Goal: Task Accomplishment & Management: Manage account settings

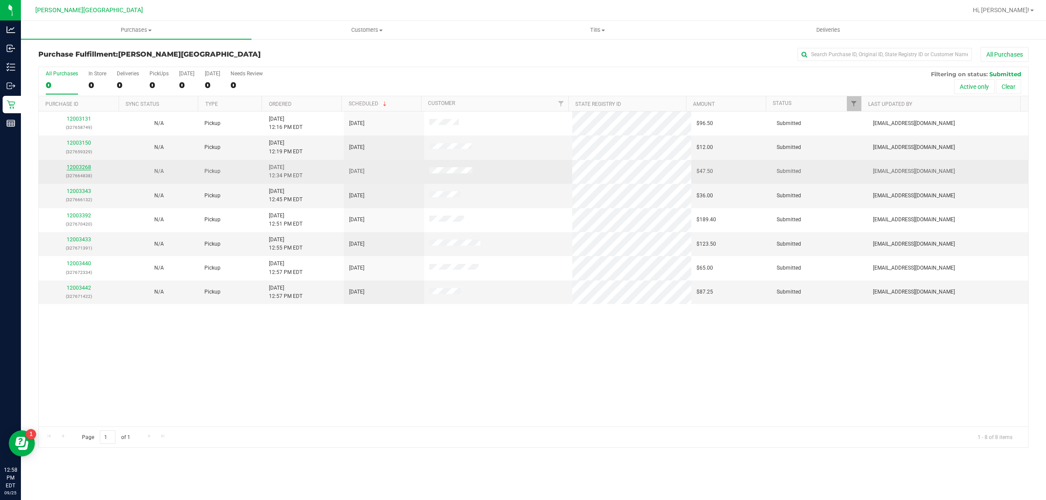
click at [86, 170] on link "12003268" at bounding box center [79, 167] width 24 height 6
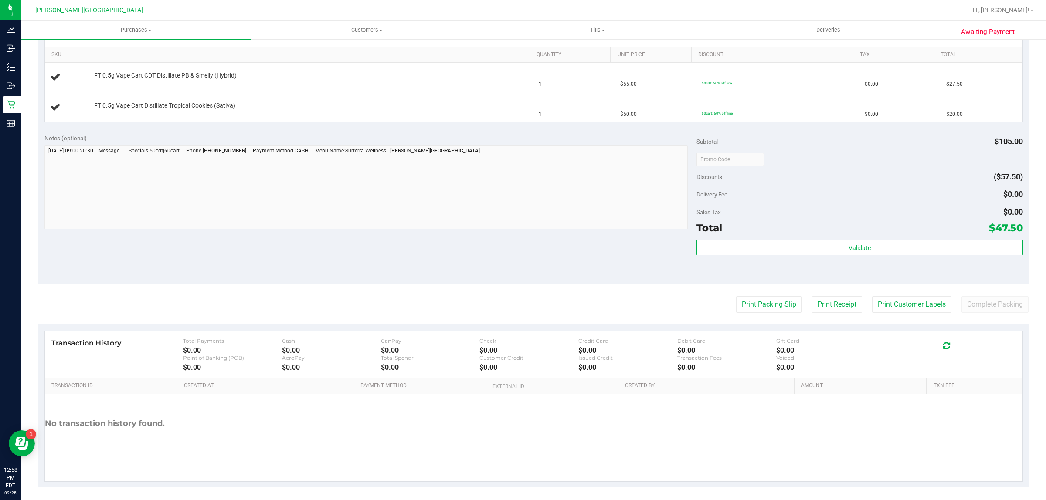
scroll to position [218, 0]
click at [742, 313] on purchase-details "Back Edit Purchase Cancel Purchase View Profile # 12003268 BioTrack ID: - Submi…" at bounding box center [533, 157] width 990 height 657
click at [737, 305] on button "Print Packing Slip" at bounding box center [769, 303] width 66 height 17
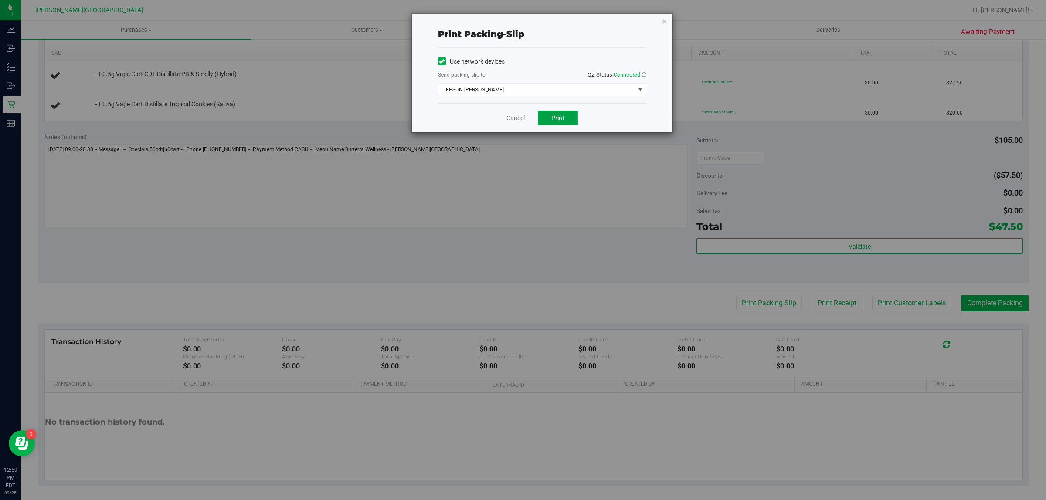
click at [554, 116] on span "Print" at bounding box center [557, 118] width 13 height 7
click at [512, 118] on link "Cancel" at bounding box center [516, 118] width 18 height 9
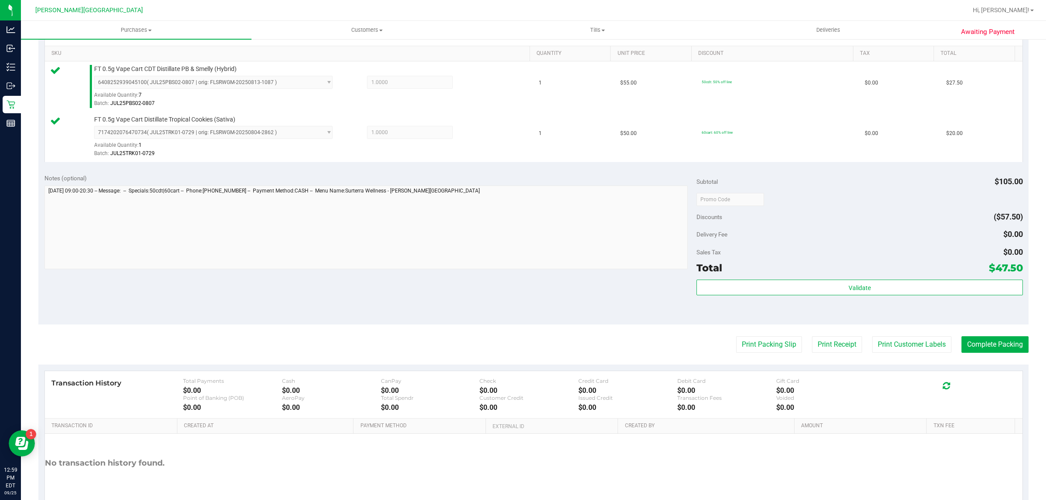
click at [802, 301] on div "Validate" at bounding box center [860, 299] width 326 height 39
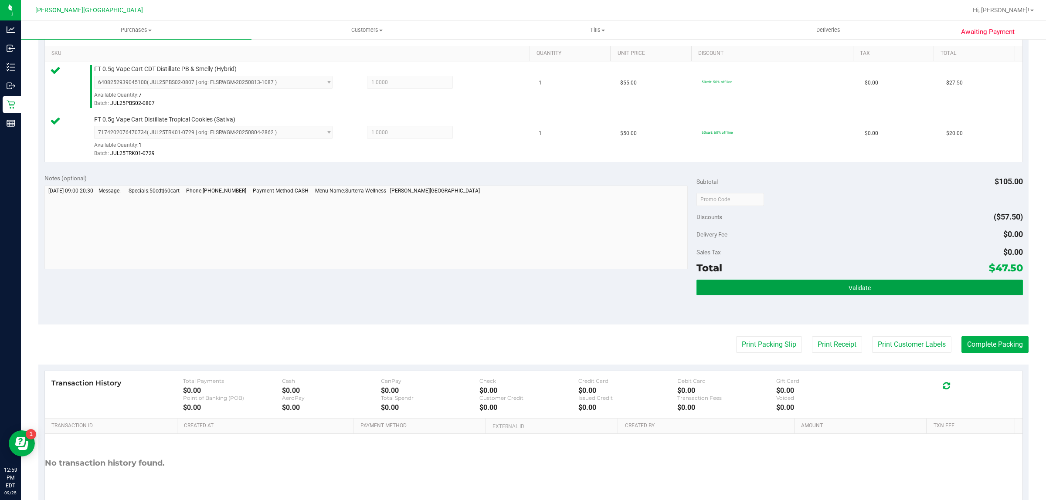
click at [802, 293] on button "Validate" at bounding box center [860, 288] width 326 height 16
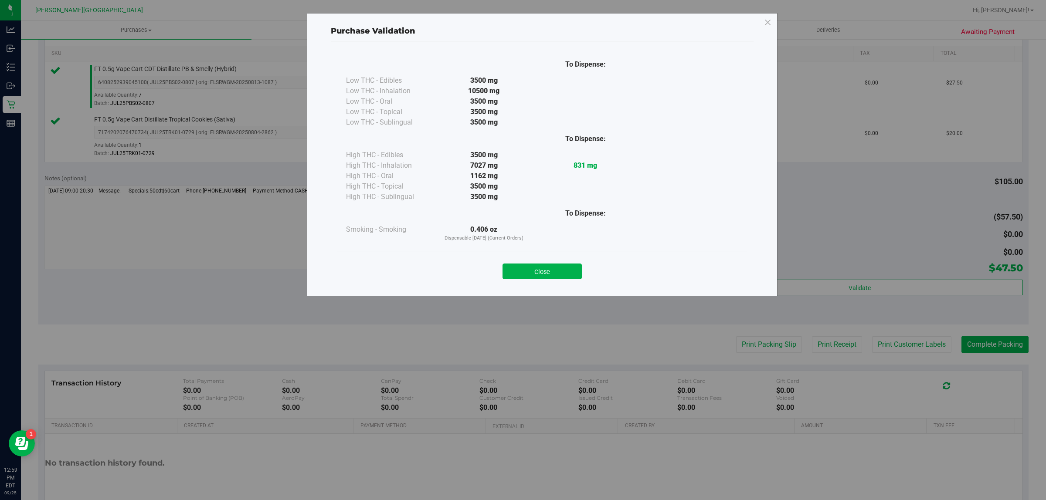
click at [536, 266] on button "Close" at bounding box center [542, 272] width 79 height 16
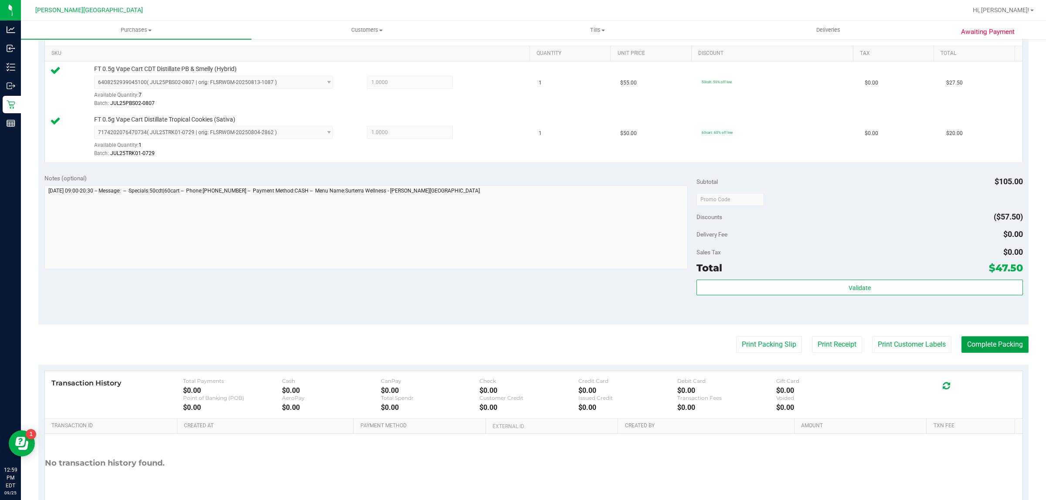
click at [975, 345] on button "Complete Packing" at bounding box center [995, 345] width 67 height 17
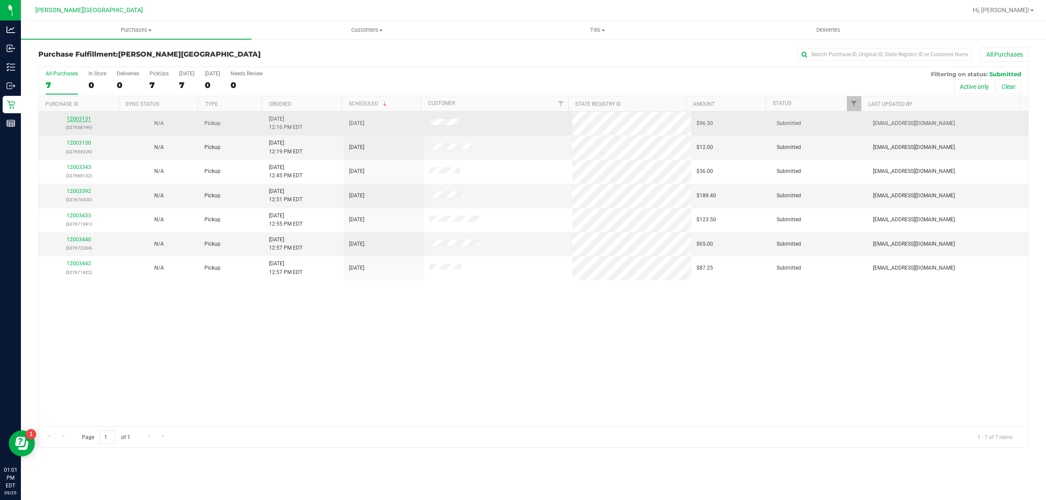
click at [73, 120] on link "12003131" at bounding box center [79, 119] width 24 height 6
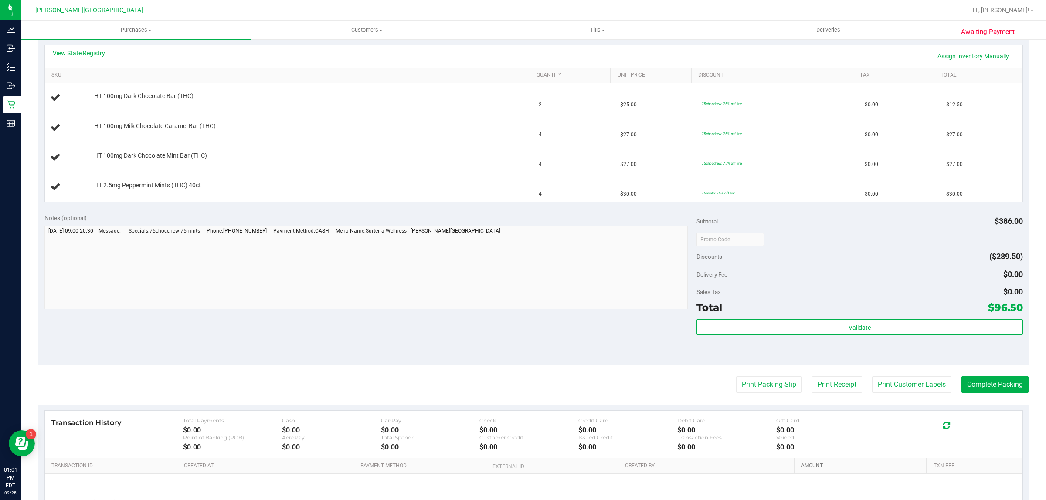
scroll to position [218, 0]
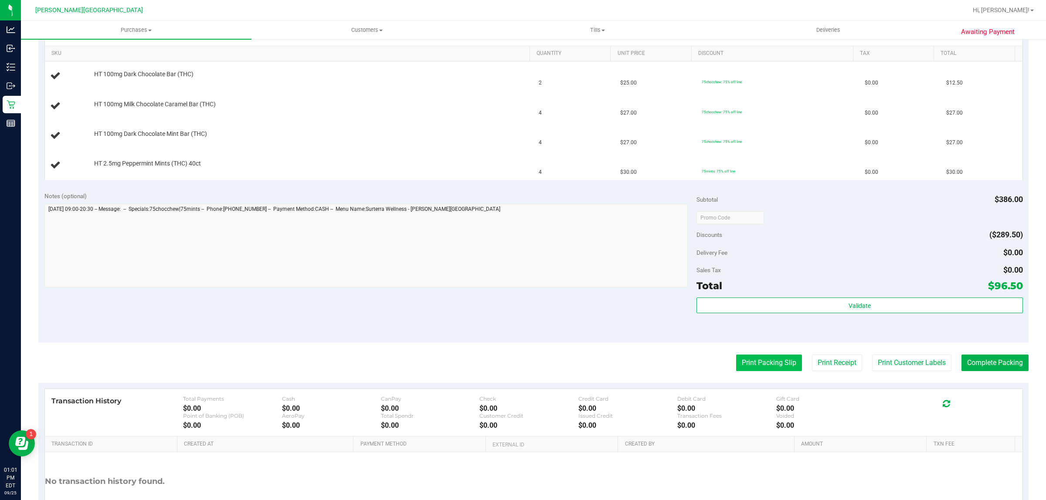
click at [772, 365] on button "Print Packing Slip" at bounding box center [769, 363] width 66 height 17
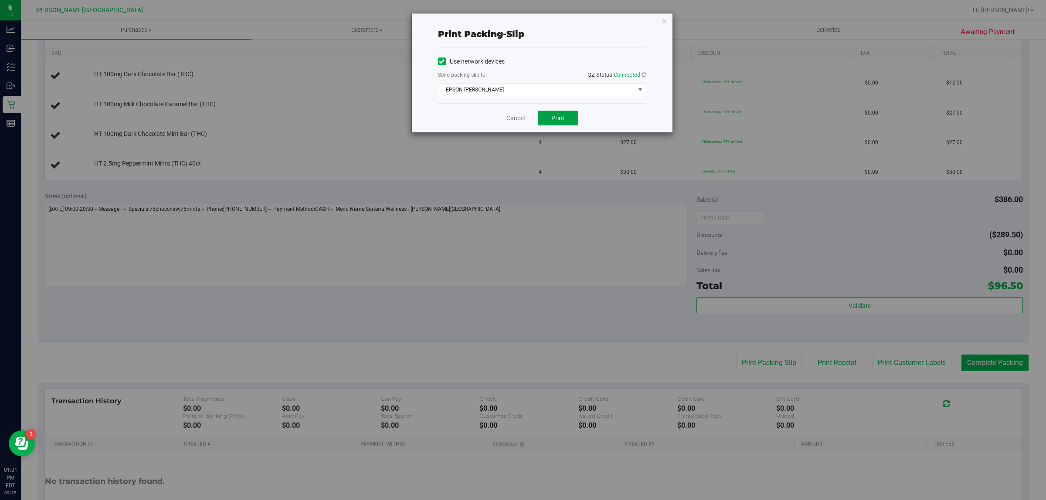
click at [570, 117] on button "Print" at bounding box center [558, 118] width 40 height 15
click at [518, 120] on link "Cancel" at bounding box center [516, 118] width 18 height 9
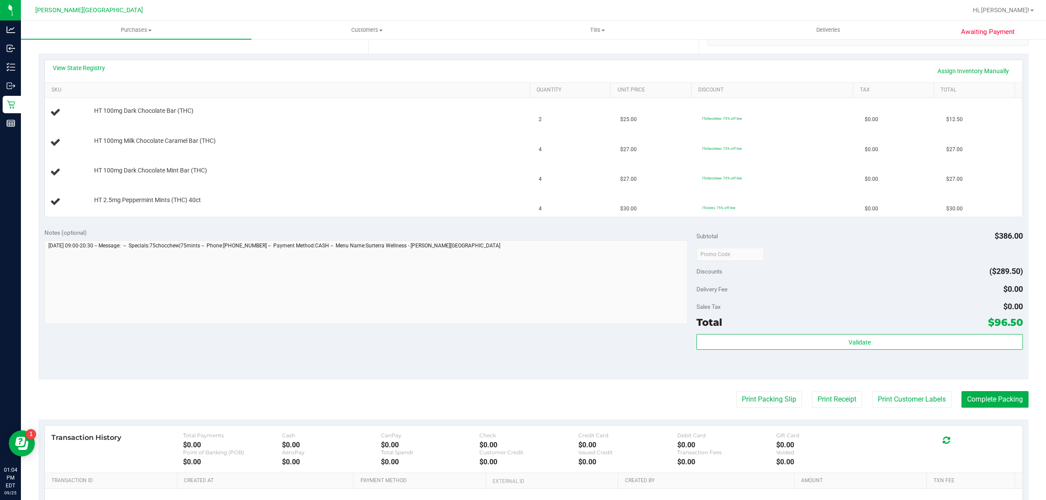
scroll to position [163, 0]
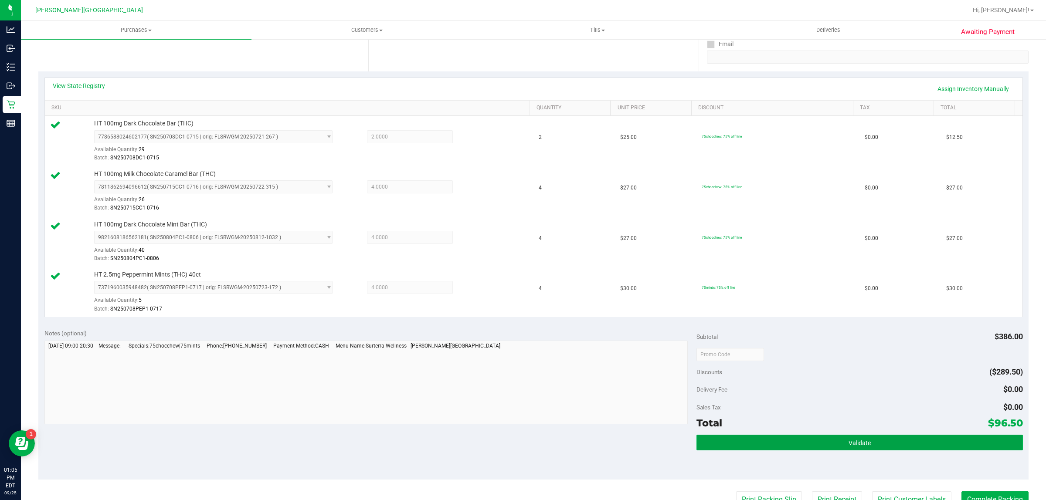
click at [826, 444] on button "Validate" at bounding box center [860, 443] width 326 height 16
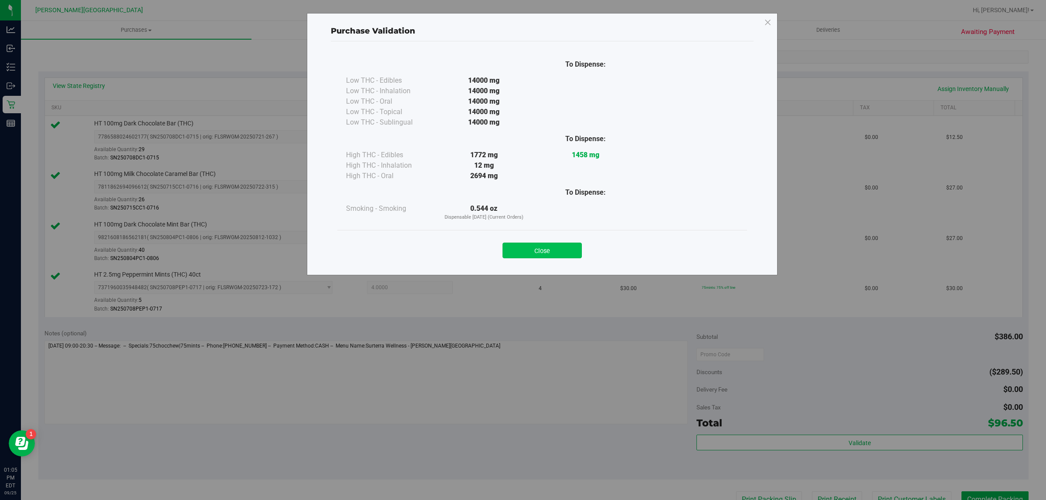
click at [557, 254] on button "Close" at bounding box center [542, 251] width 79 height 16
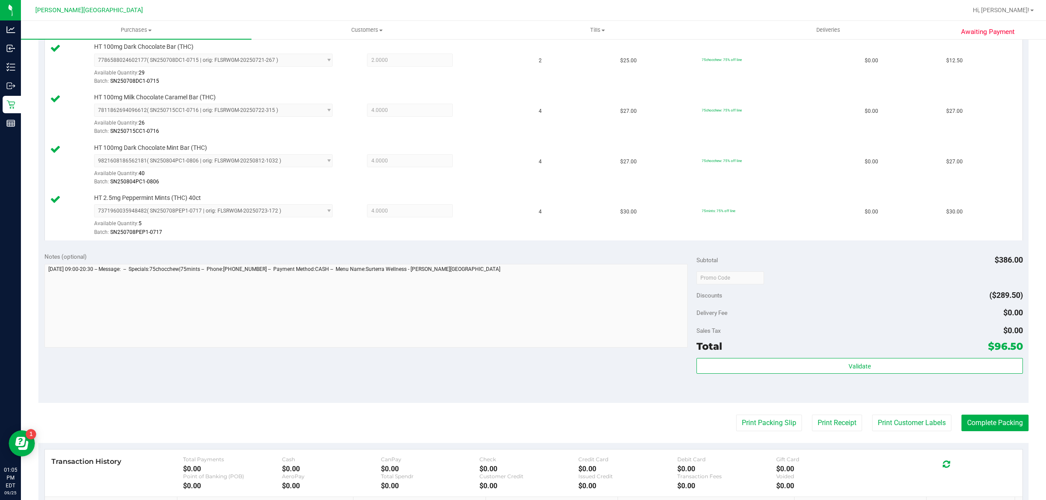
scroll to position [364, 0]
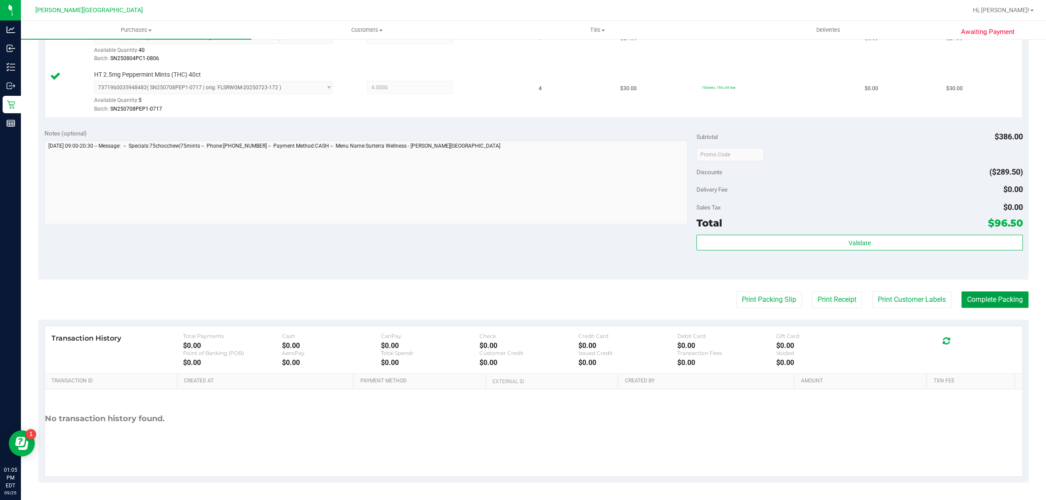
click at [983, 298] on button "Complete Packing" at bounding box center [995, 300] width 67 height 17
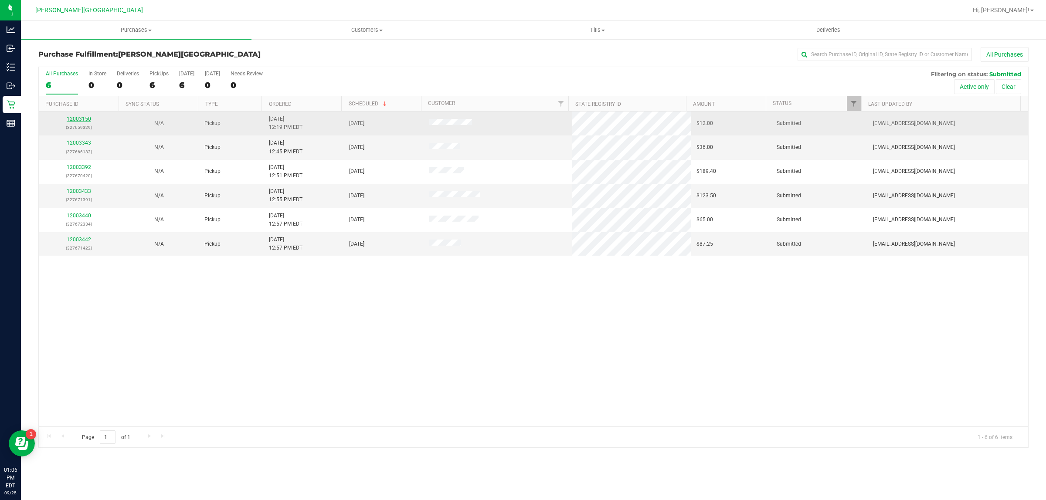
click at [79, 119] on link "12003150" at bounding box center [79, 119] width 24 height 6
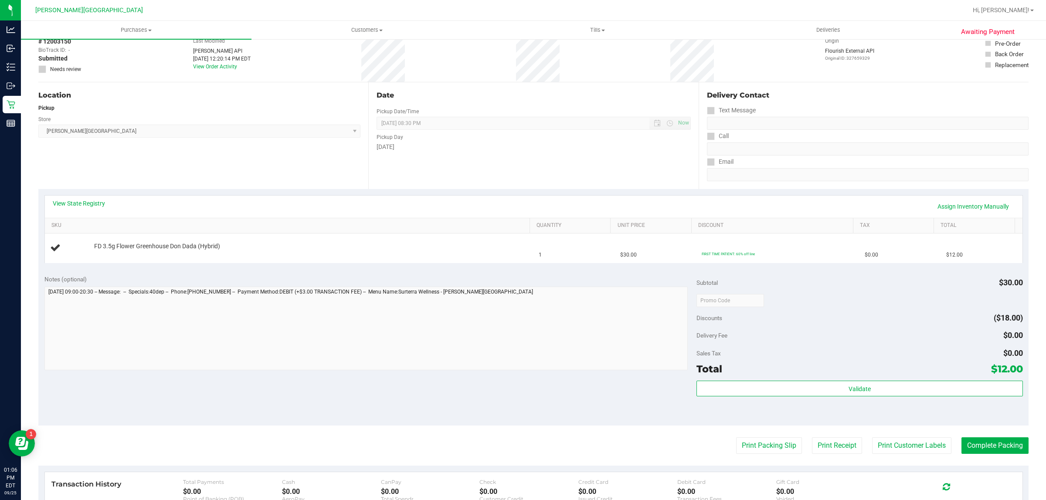
scroll to position [109, 0]
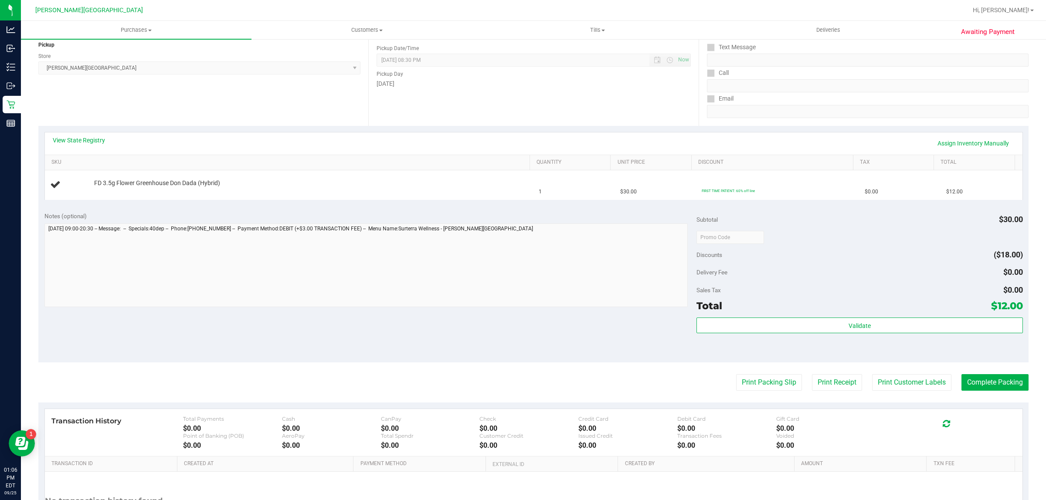
click at [751, 394] on purchase-details "Back Edit Purchase Cancel Purchase View Profile # 12003150 BioTrack ID: - Submi…" at bounding box center [533, 252] width 990 height 628
click at [748, 387] on button "Print Packing Slip" at bounding box center [769, 382] width 66 height 17
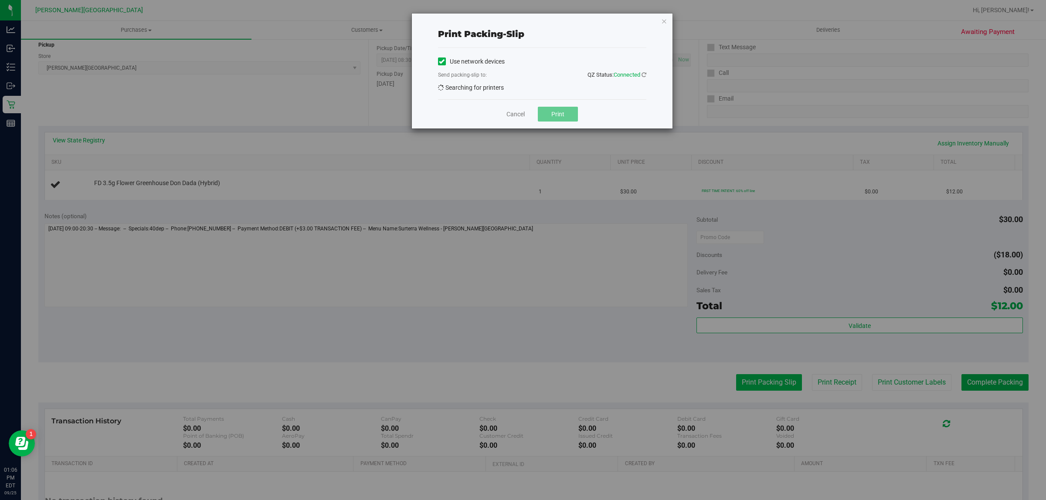
click at [745, 384] on div "Print packing-slip Use network devices Send packing-slip to: QZ Status: Connect…" at bounding box center [526, 250] width 1053 height 500
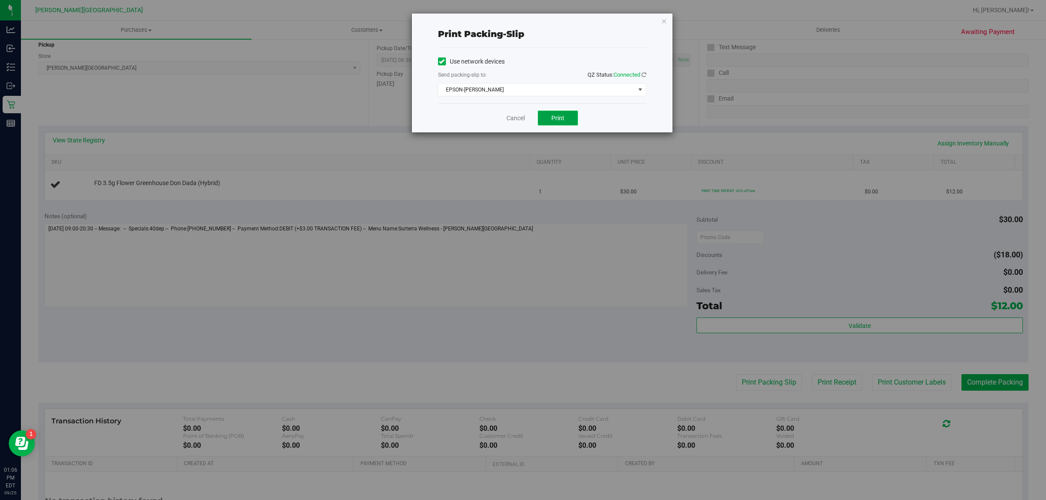
click at [575, 120] on button "Print" at bounding box center [558, 118] width 40 height 15
click at [518, 120] on link "Cancel" at bounding box center [516, 118] width 18 height 9
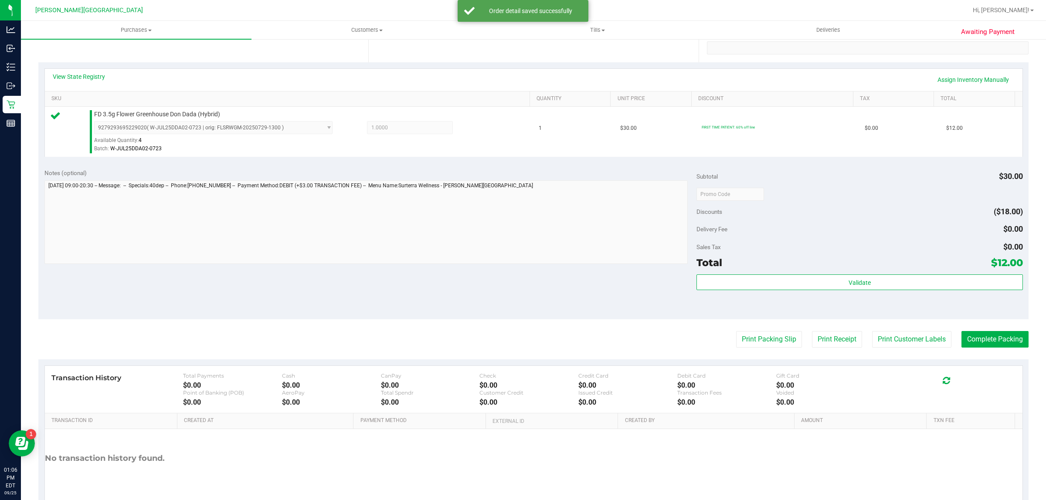
scroll to position [212, 0]
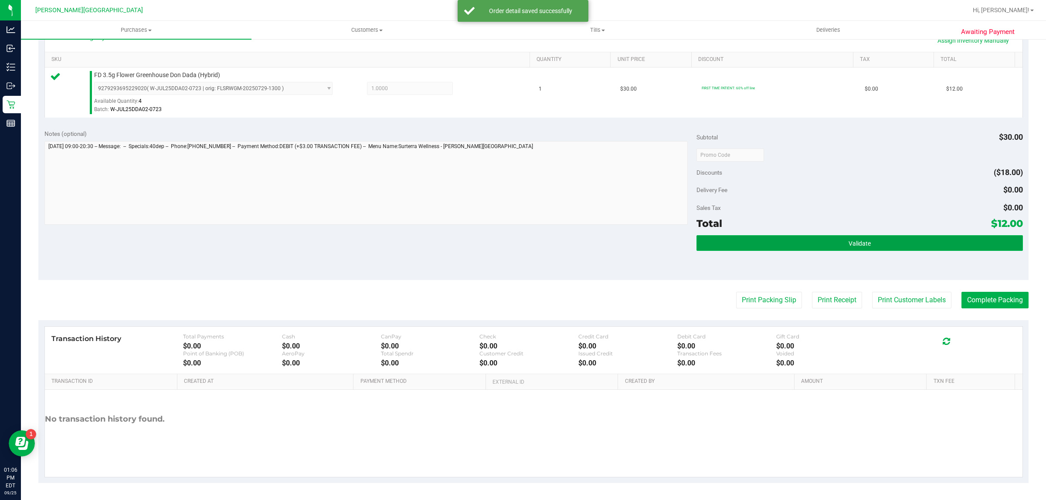
click at [860, 239] on button "Validate" at bounding box center [860, 243] width 326 height 16
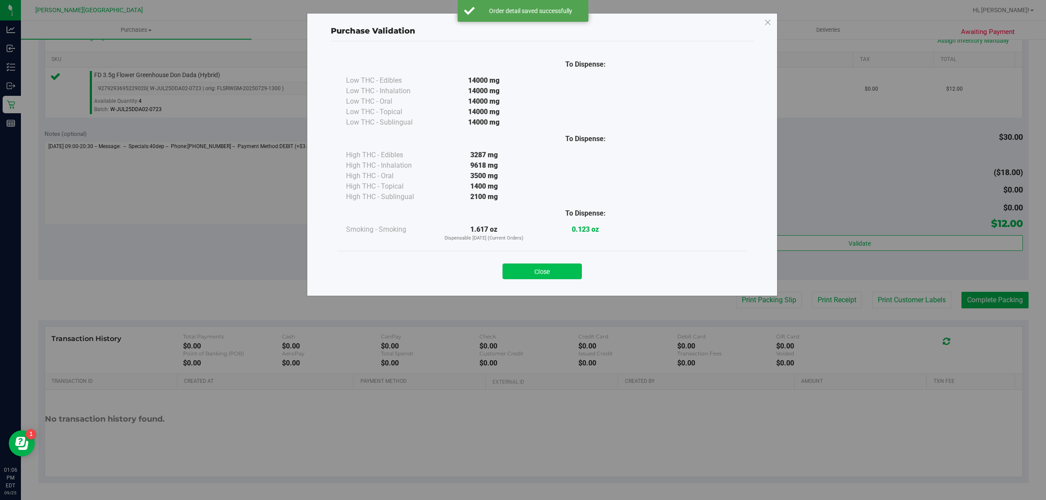
drag, startPoint x: 519, startPoint y: 277, endPoint x: 559, endPoint y: 277, distance: 40.1
click at [520, 277] on button "Close" at bounding box center [542, 272] width 79 height 16
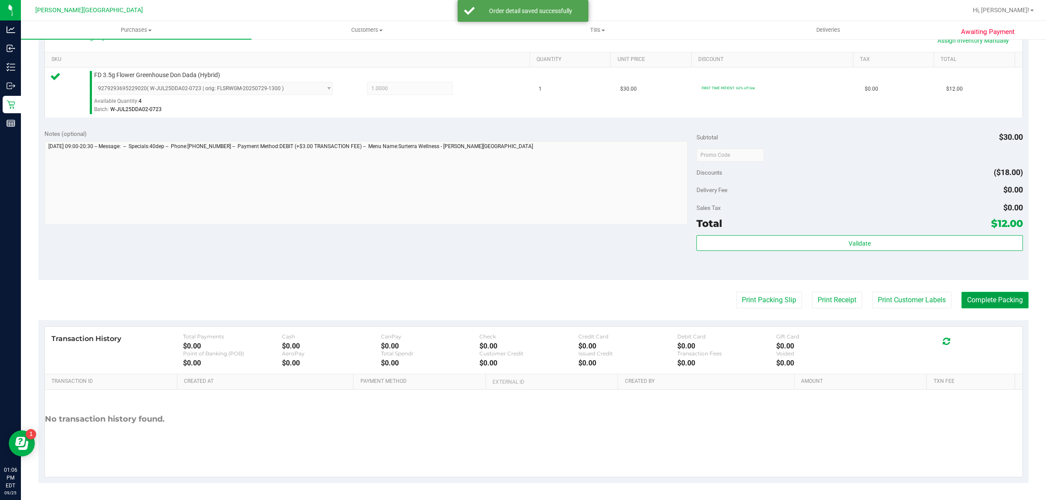
click at [1010, 297] on button "Complete Packing" at bounding box center [995, 300] width 67 height 17
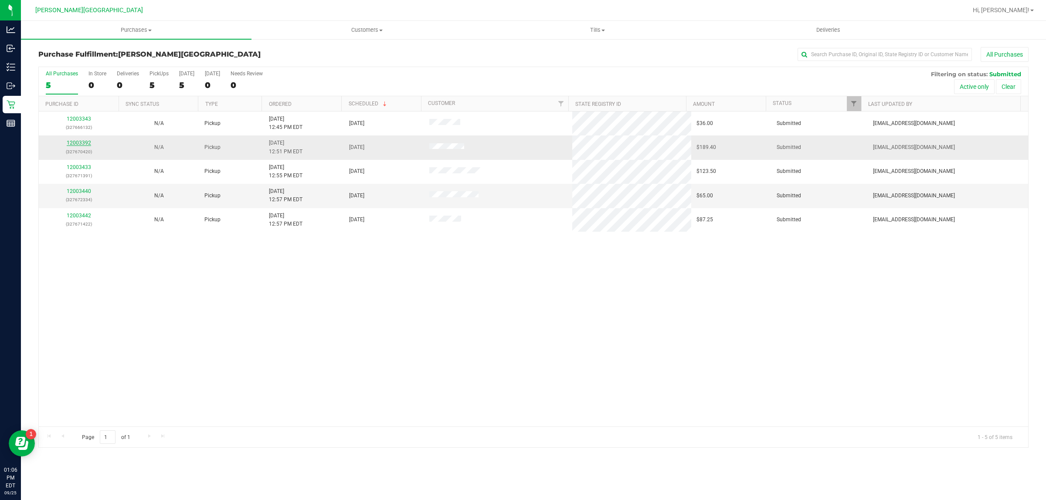
click at [84, 142] on link "12003392" at bounding box center [79, 143] width 24 height 6
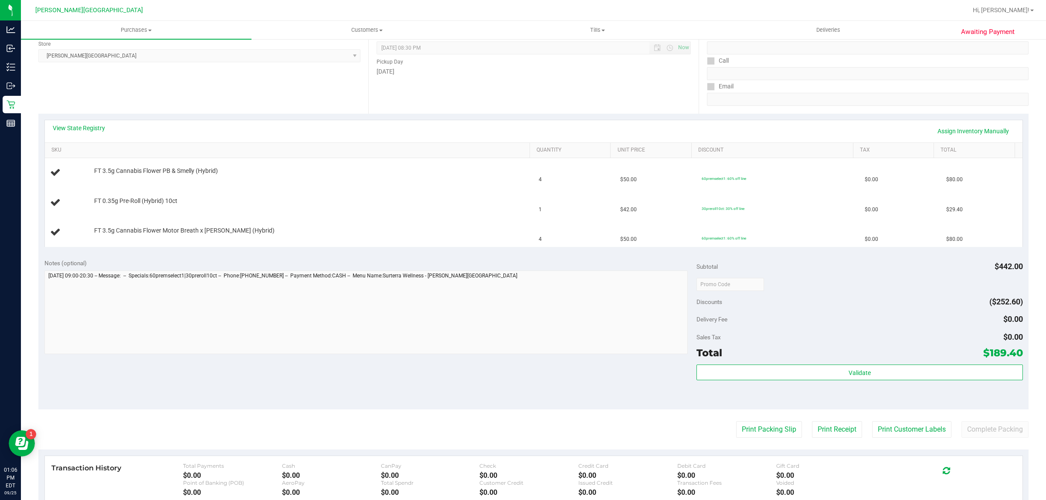
scroll to position [163, 0]
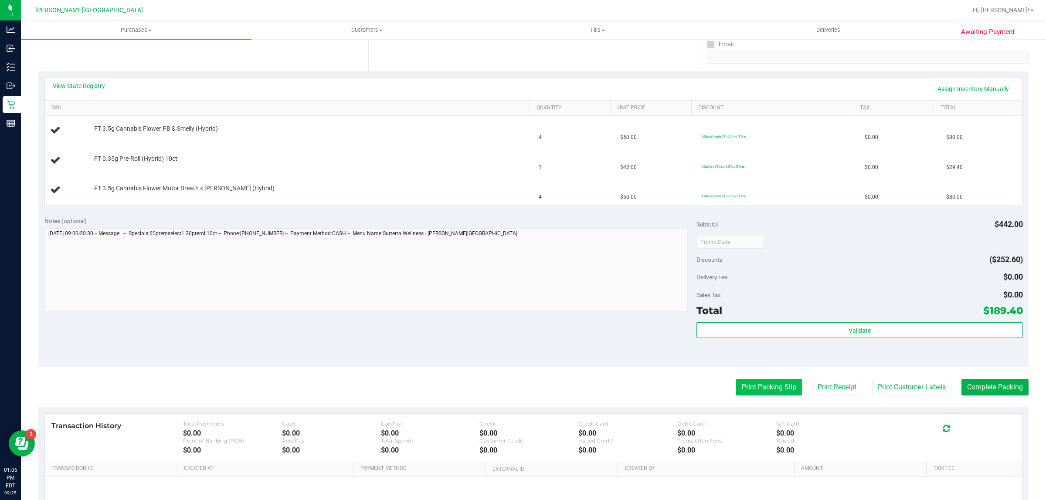
click at [751, 384] on button "Print Packing Slip" at bounding box center [769, 387] width 66 height 17
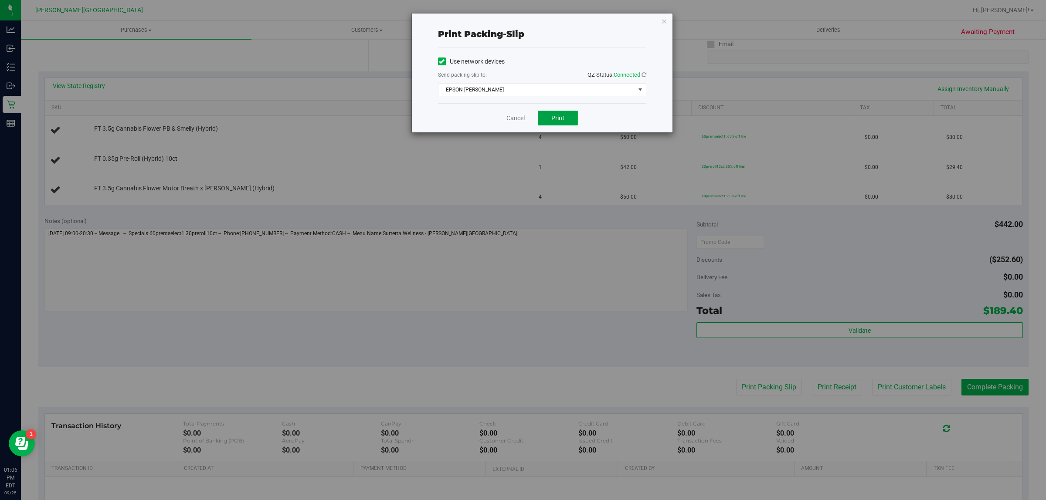
click at [572, 117] on button "Print" at bounding box center [558, 118] width 40 height 15
click at [514, 121] on link "Cancel" at bounding box center [516, 118] width 18 height 9
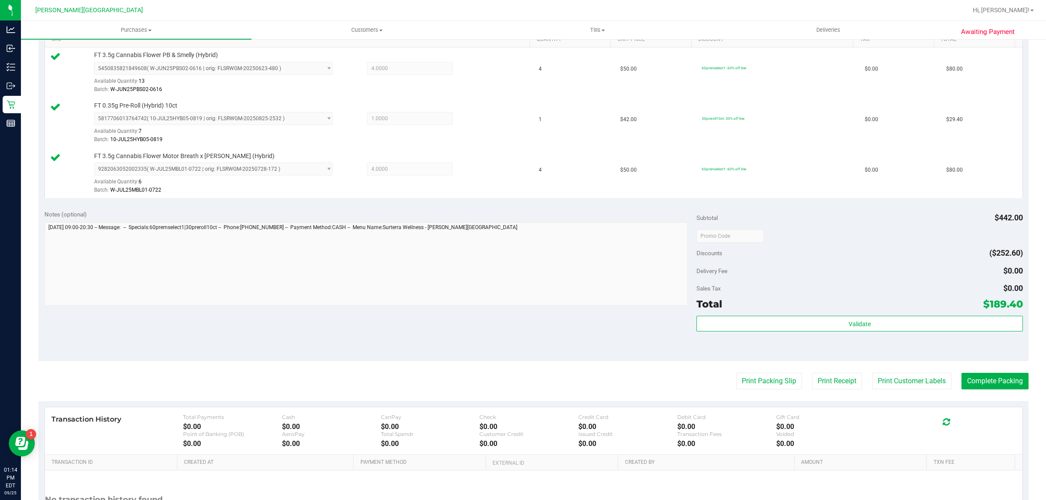
scroll to position [272, 0]
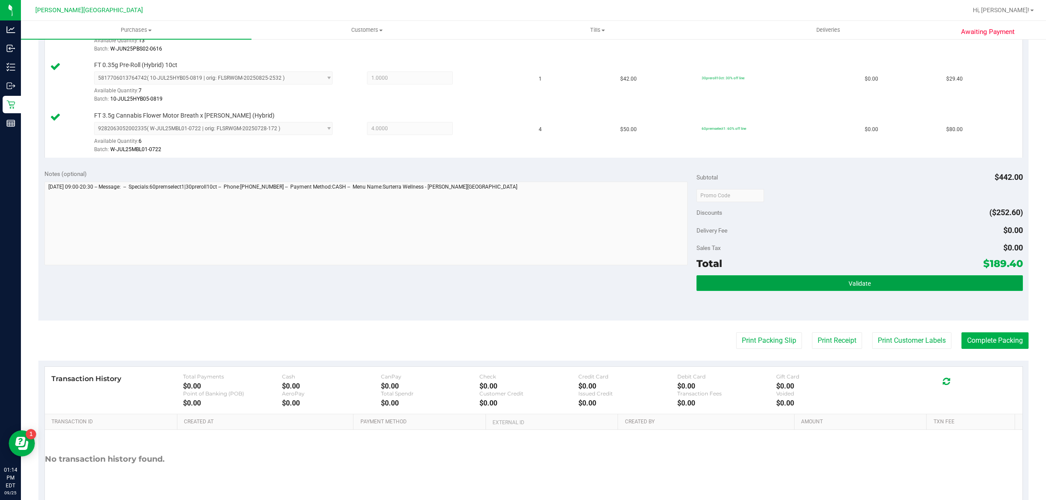
click at [806, 283] on button "Validate" at bounding box center [860, 283] width 326 height 16
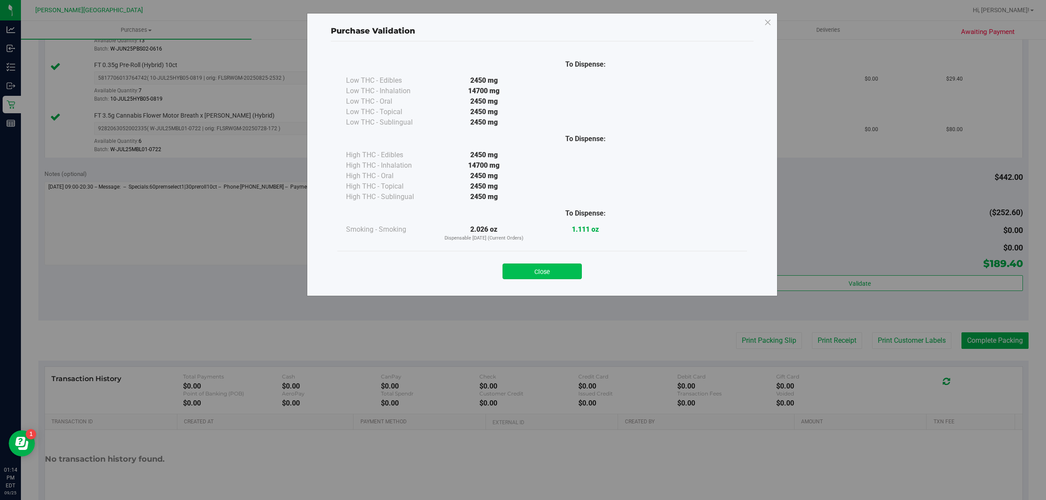
click at [541, 270] on button "Close" at bounding box center [542, 272] width 79 height 16
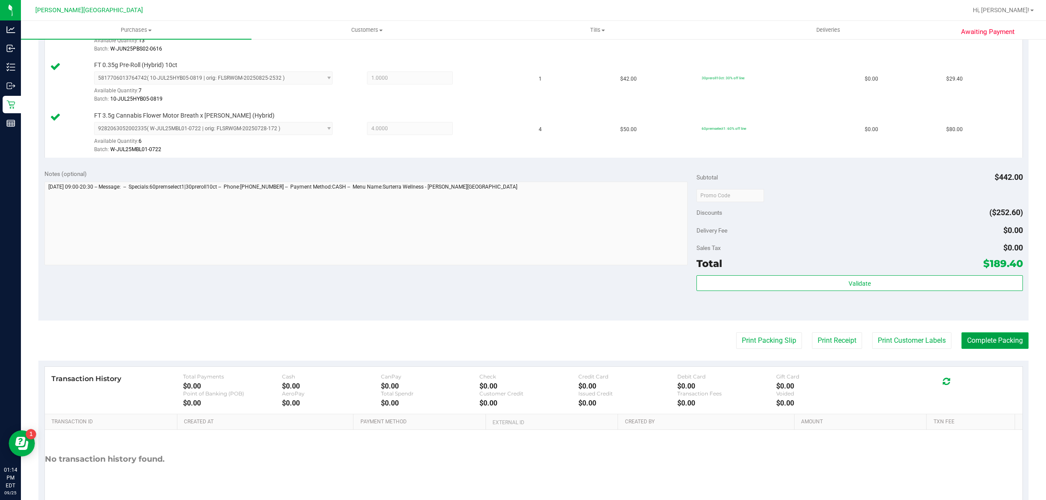
click at [986, 342] on button "Complete Packing" at bounding box center [995, 341] width 67 height 17
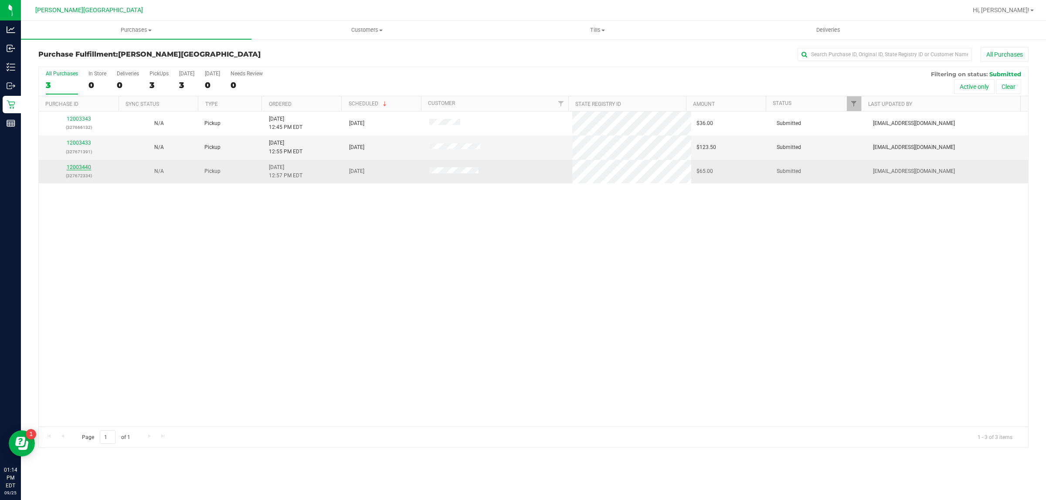
click at [81, 169] on link "12003440" at bounding box center [79, 167] width 24 height 6
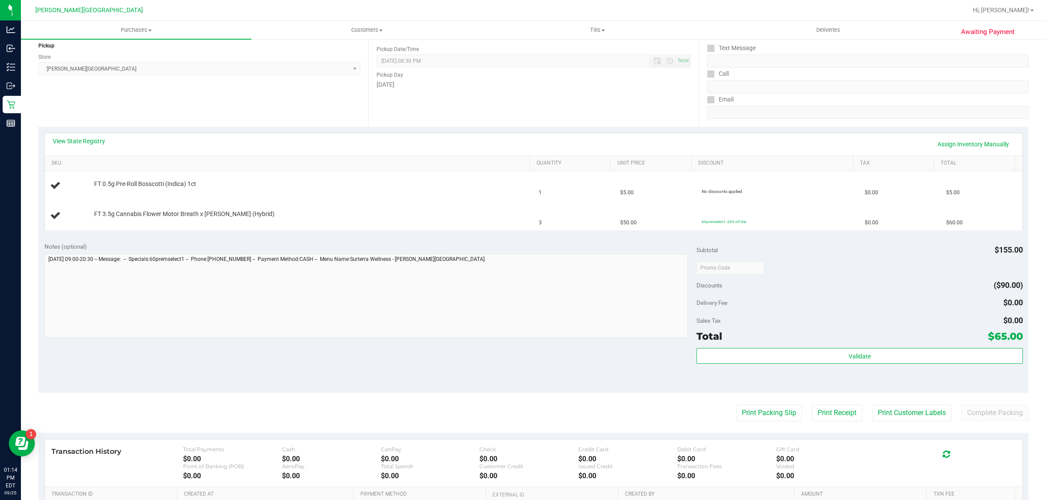
scroll to position [109, 0]
click at [738, 418] on button "Print Packing Slip" at bounding box center [769, 412] width 66 height 17
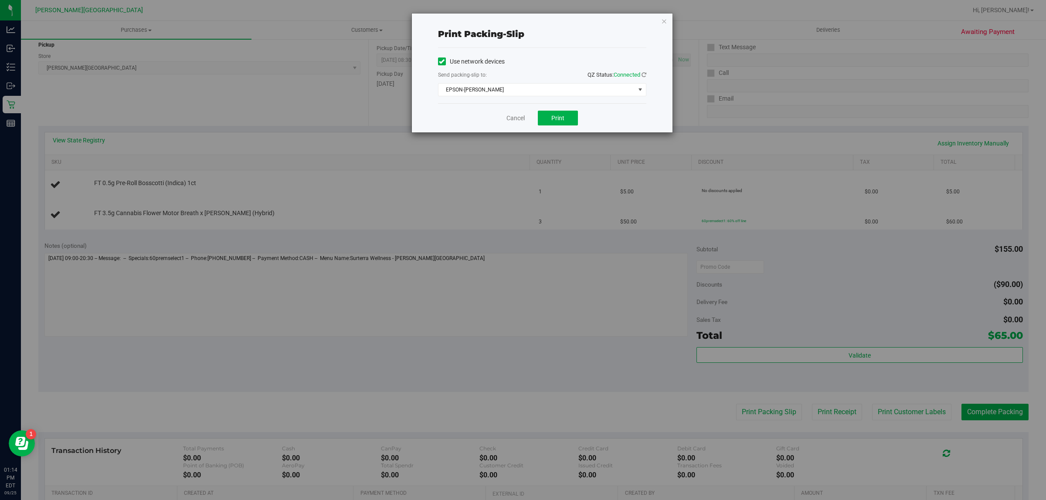
click at [556, 131] on div "Cancel Print" at bounding box center [542, 117] width 208 height 29
click at [551, 127] on div "Cancel Print" at bounding box center [542, 117] width 208 height 29
click at [548, 120] on button "Print" at bounding box center [558, 118] width 40 height 15
click at [507, 122] on link "Cancel" at bounding box center [516, 118] width 18 height 9
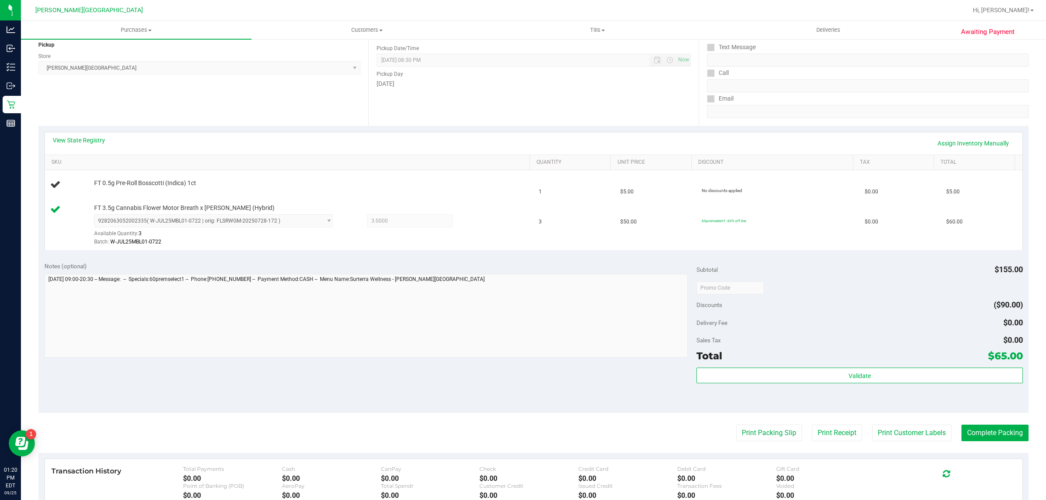
scroll to position [0, 0]
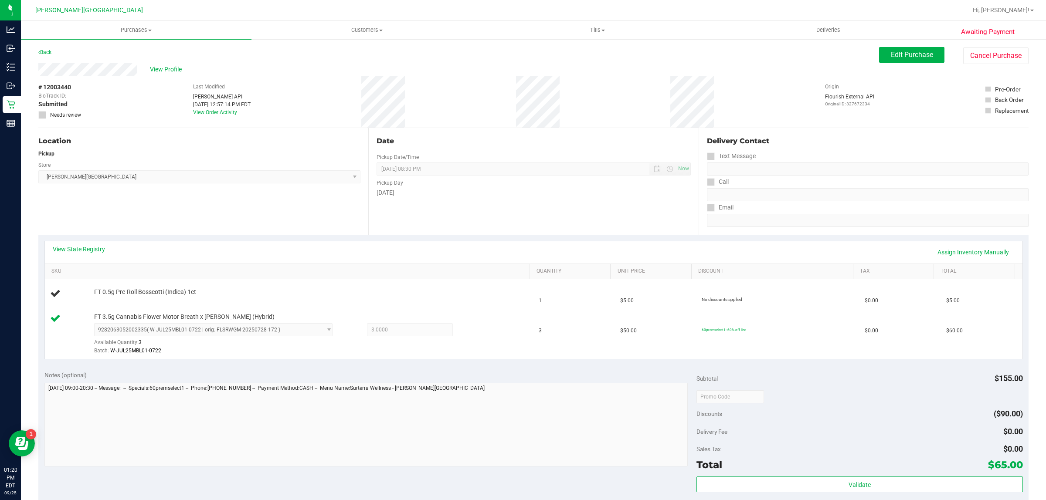
click at [48, 47] on div "Back" at bounding box center [44, 52] width 13 height 10
click at [47, 55] on link "Back" at bounding box center [44, 52] width 13 height 6
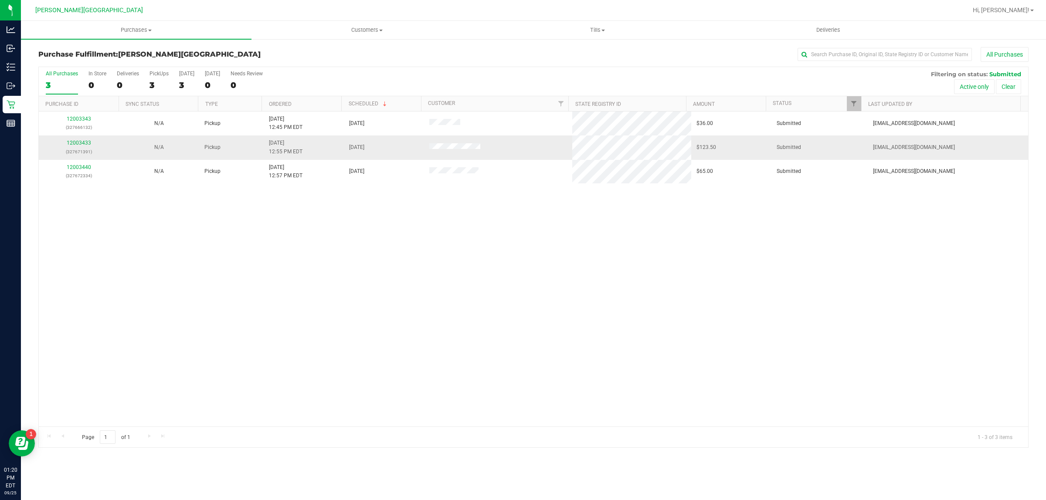
click at [78, 140] on div "12003433 (327671391)" at bounding box center [79, 147] width 70 height 17
click at [78, 142] on link "12003433" at bounding box center [79, 143] width 24 height 6
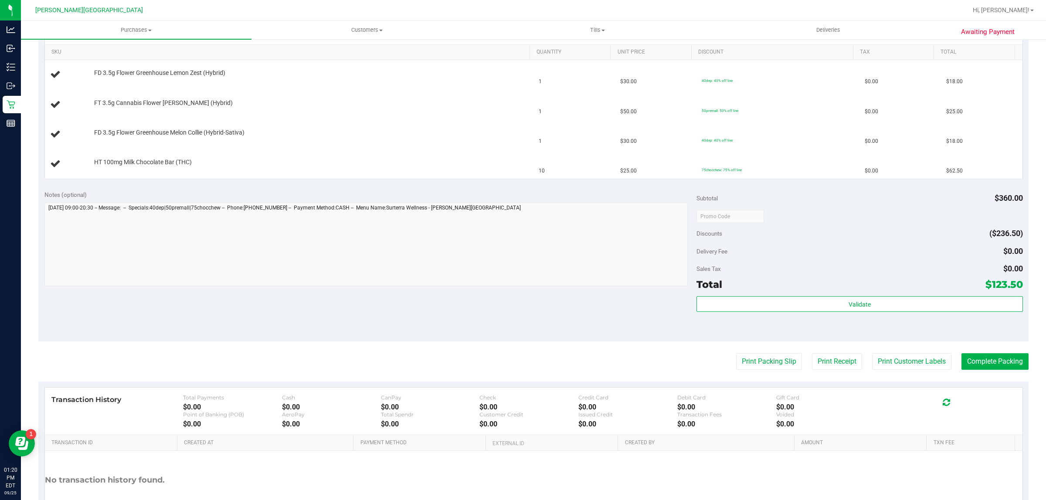
scroll to position [272, 0]
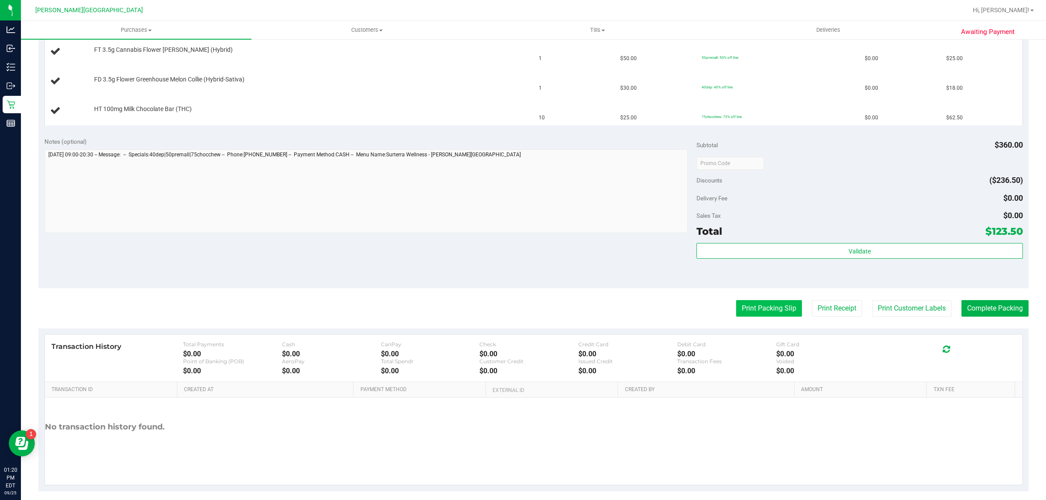
click at [744, 310] on button "Print Packing Slip" at bounding box center [769, 308] width 66 height 17
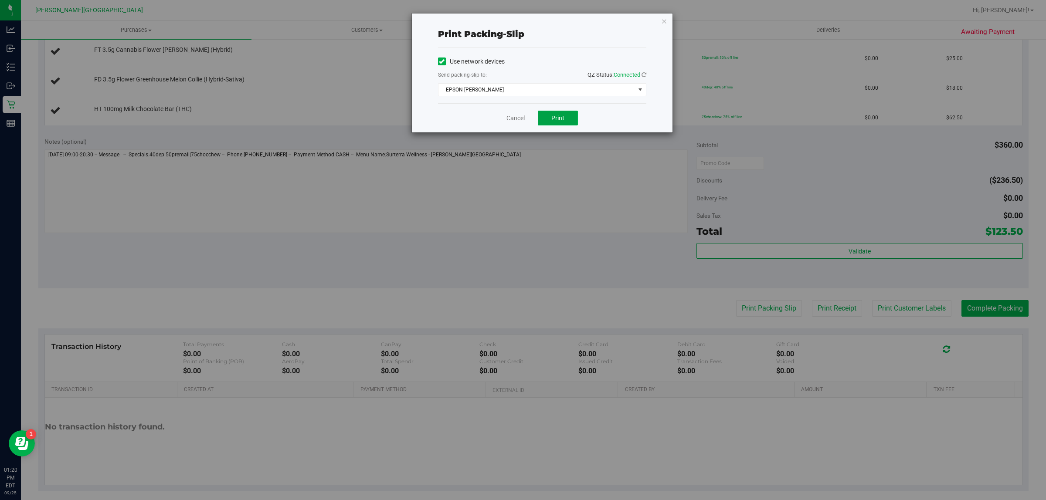
click at [563, 120] on span "Print" at bounding box center [557, 118] width 13 height 7
click at [511, 119] on link "Cancel" at bounding box center [516, 118] width 18 height 9
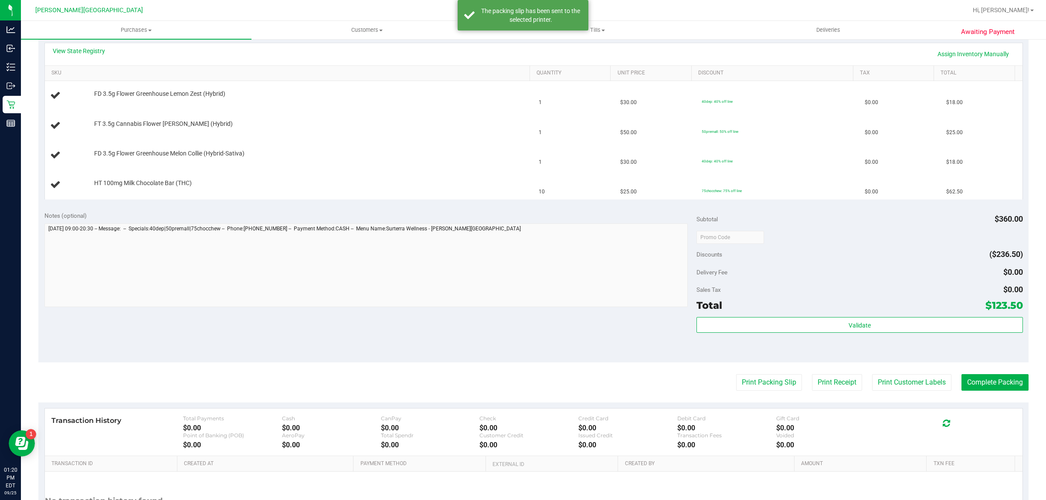
scroll to position [218, 0]
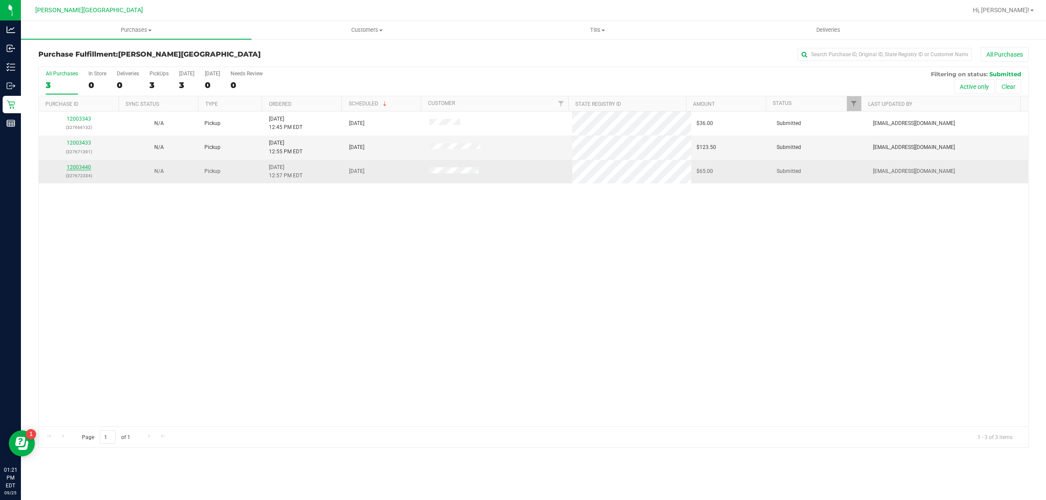
click at [70, 168] on link "12003440" at bounding box center [79, 167] width 24 height 6
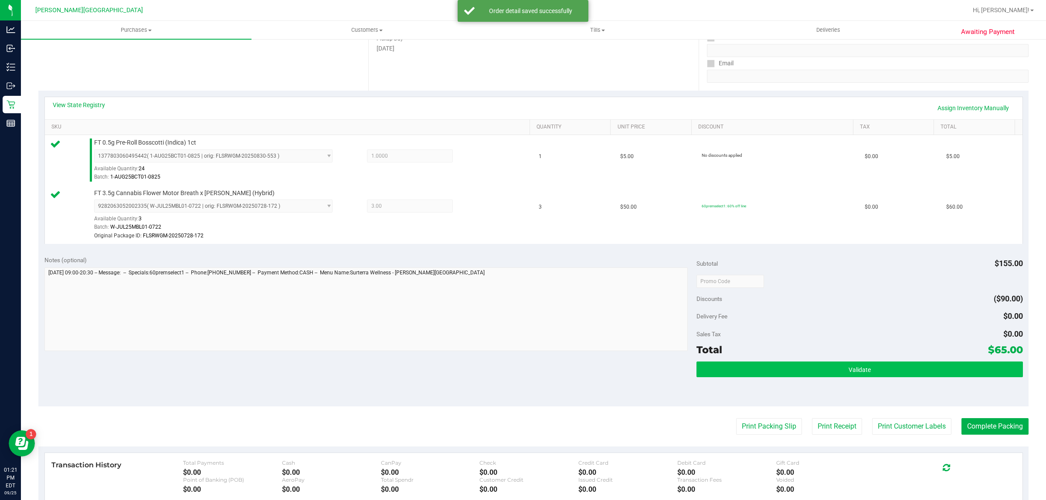
scroll to position [218, 0]
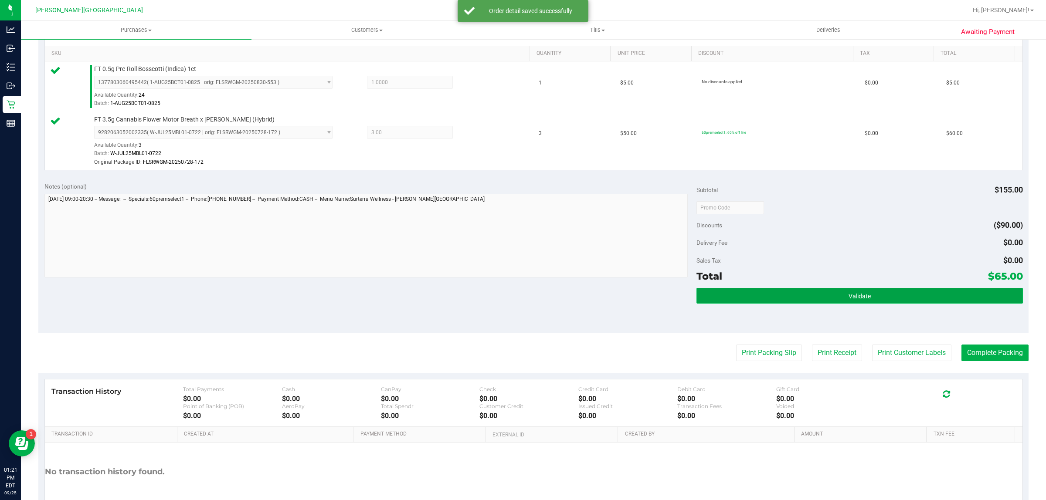
click at [794, 296] on button "Validate" at bounding box center [860, 296] width 326 height 16
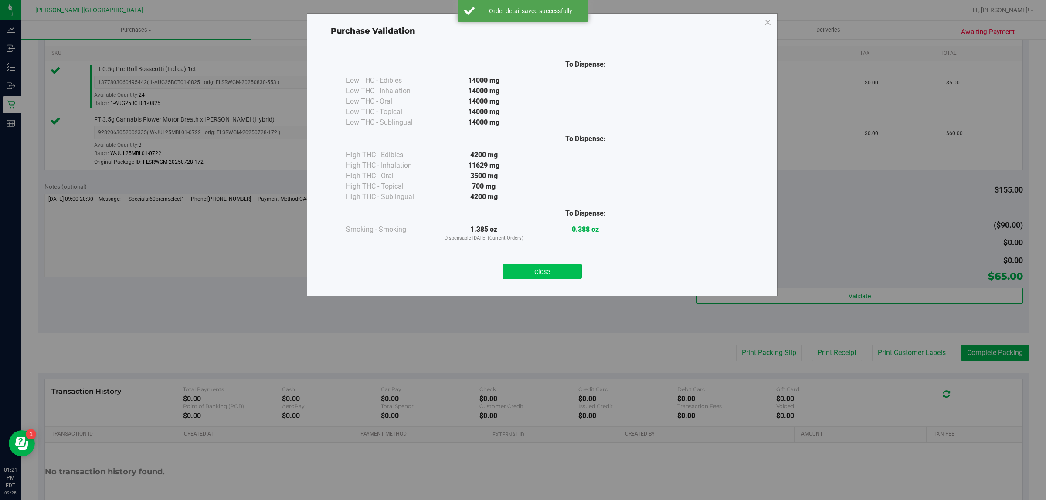
click at [520, 271] on button "Close" at bounding box center [542, 272] width 79 height 16
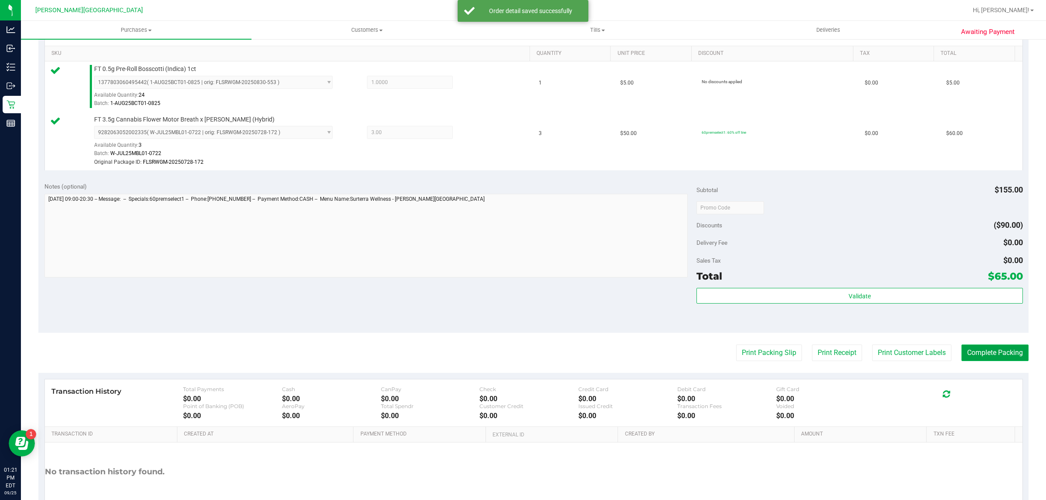
click at [986, 354] on button "Complete Packing" at bounding box center [995, 353] width 67 height 17
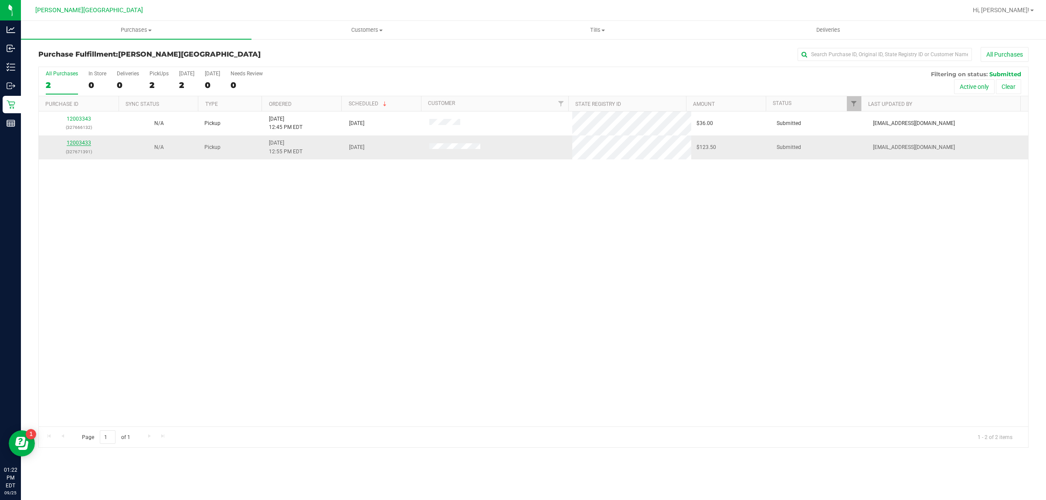
click at [85, 145] on link "12003433" at bounding box center [79, 143] width 24 height 6
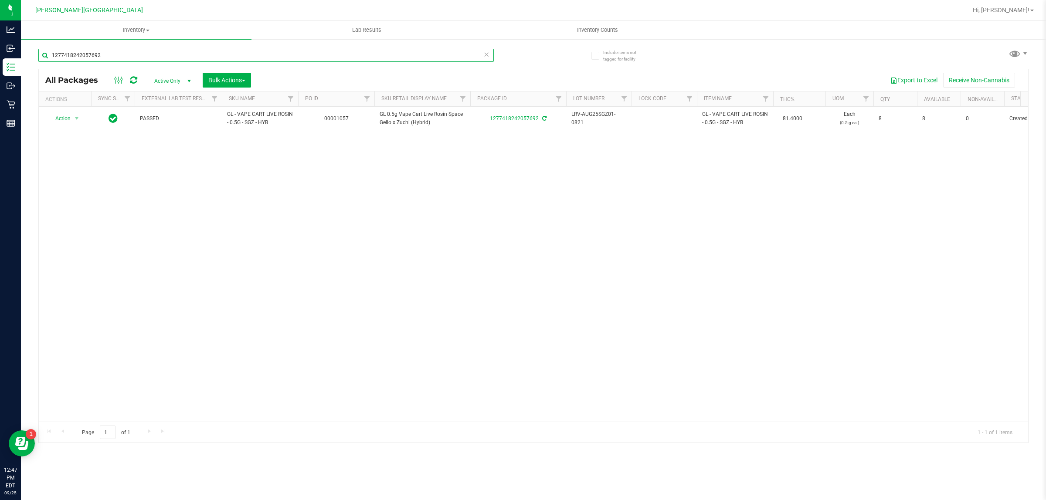
drag, startPoint x: 126, startPoint y: 58, endPoint x: 20, endPoint y: 62, distance: 106.0
click at [21, 62] on div "Include items not tagged for facility 1277418242057692 All Packages Active Only…" at bounding box center [533, 171] width 1025 height 266
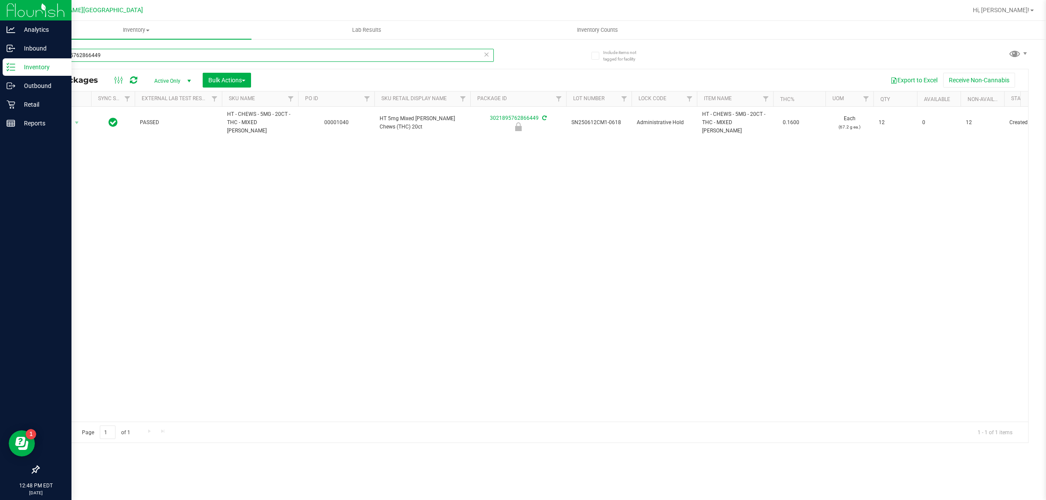
type input "3021895762866449"
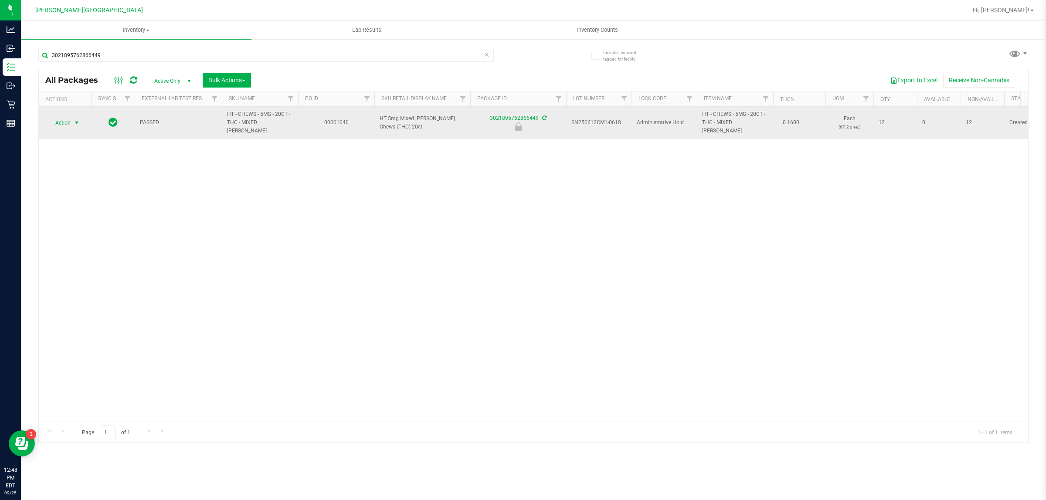
click at [71, 117] on span "Action" at bounding box center [65, 123] width 35 height 12
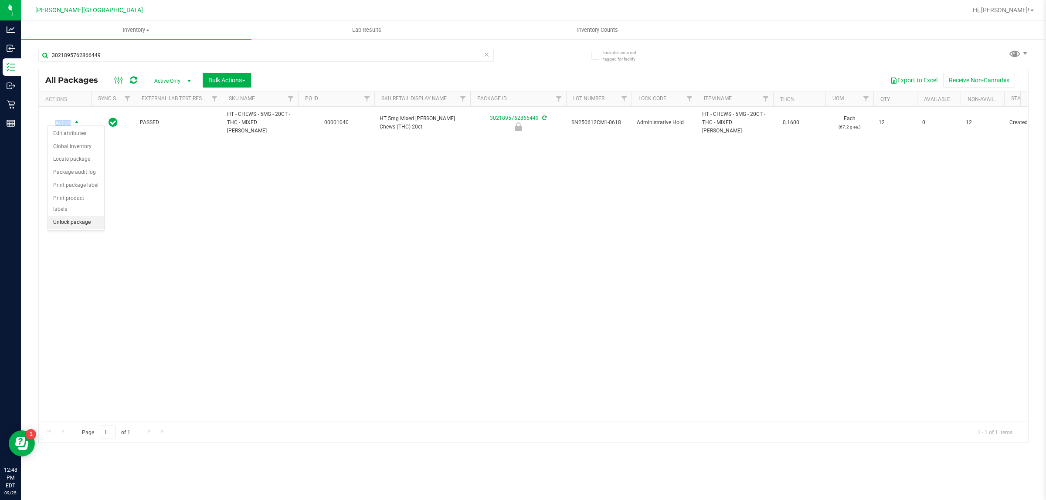
click at [75, 216] on li "Unlock package" at bounding box center [76, 222] width 56 height 13
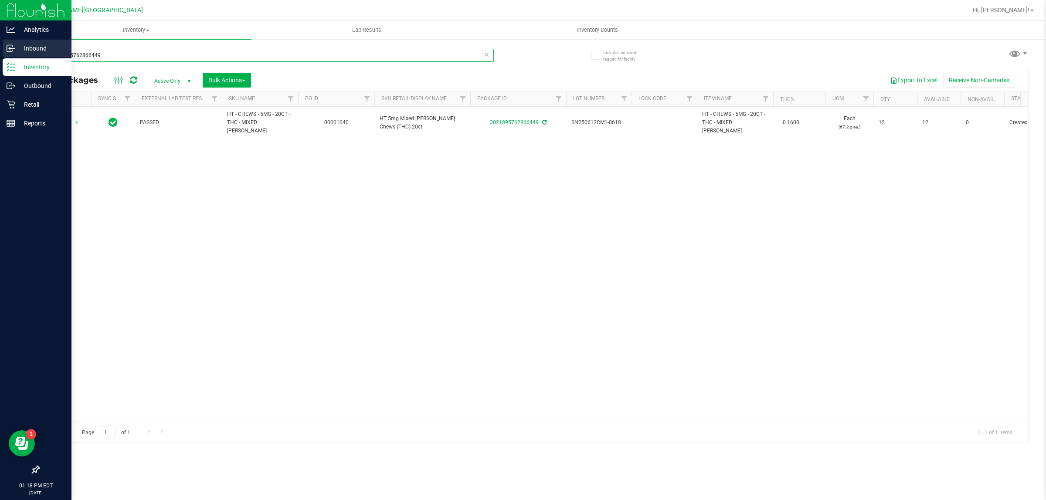
drag, startPoint x: 104, startPoint y: 53, endPoint x: 3, endPoint y: 42, distance: 101.3
click at [3, 42] on div "Analytics Inbound Inventory Outbound Retail Reports 01:18 PM EDT 09/25/2025 09/…" at bounding box center [523, 250] width 1046 height 500
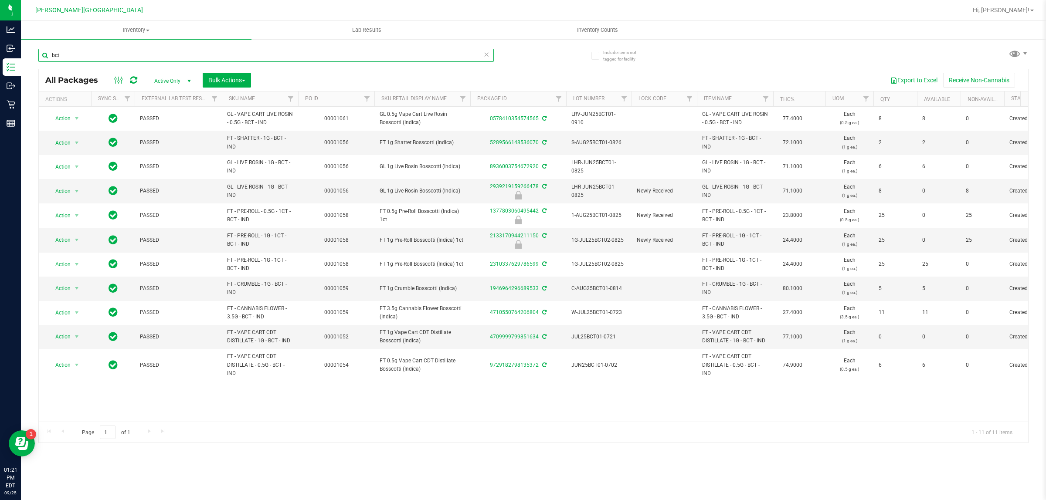
drag, startPoint x: 88, startPoint y: 51, endPoint x: 31, endPoint y: 47, distance: 57.3
click at [31, 47] on div "Include items not tagged for facility bct All Packages Active Only Active Only …" at bounding box center [533, 171] width 1025 height 266
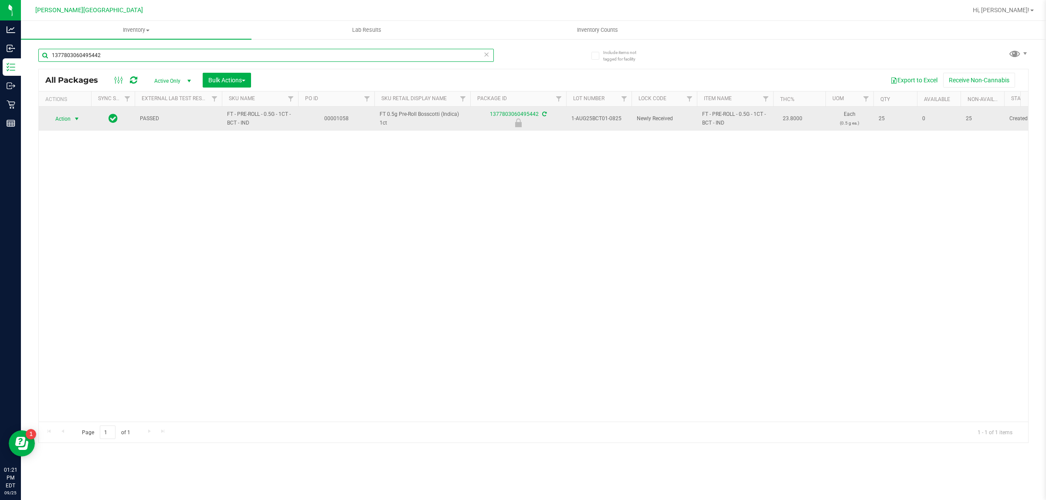
type input "1377803060495442"
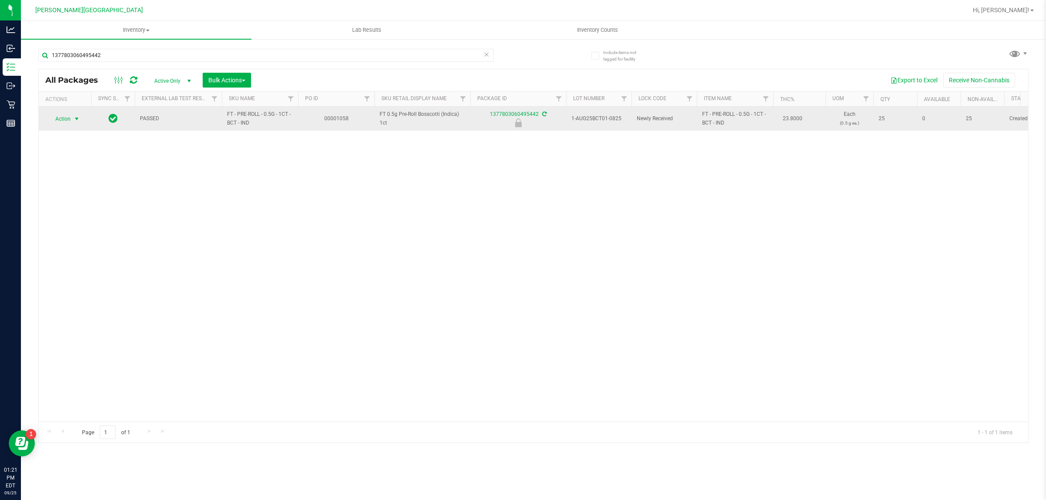
click at [65, 123] on span "Action" at bounding box center [60, 119] width 24 height 12
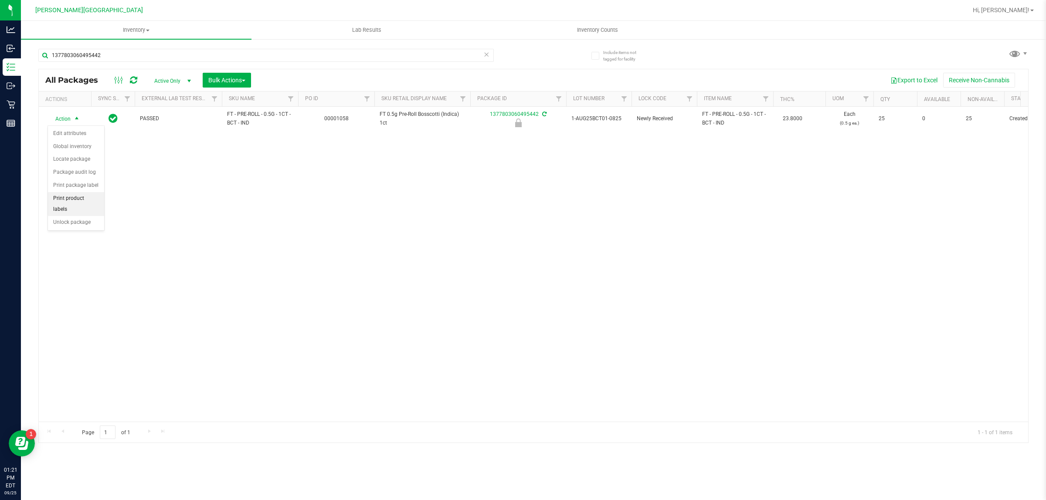
click at [55, 205] on li "Print product labels" at bounding box center [76, 204] width 56 height 24
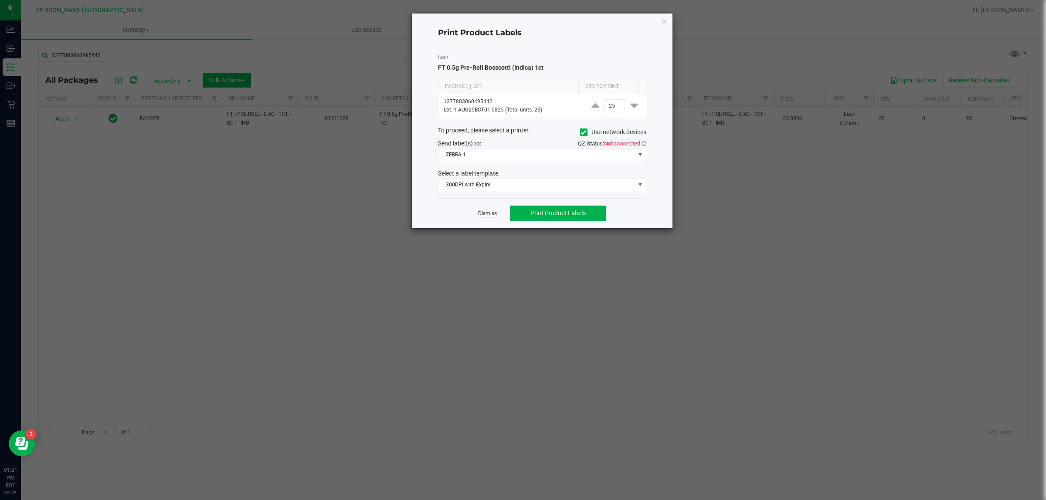
click at [483, 212] on link "Dismiss" at bounding box center [487, 213] width 19 height 7
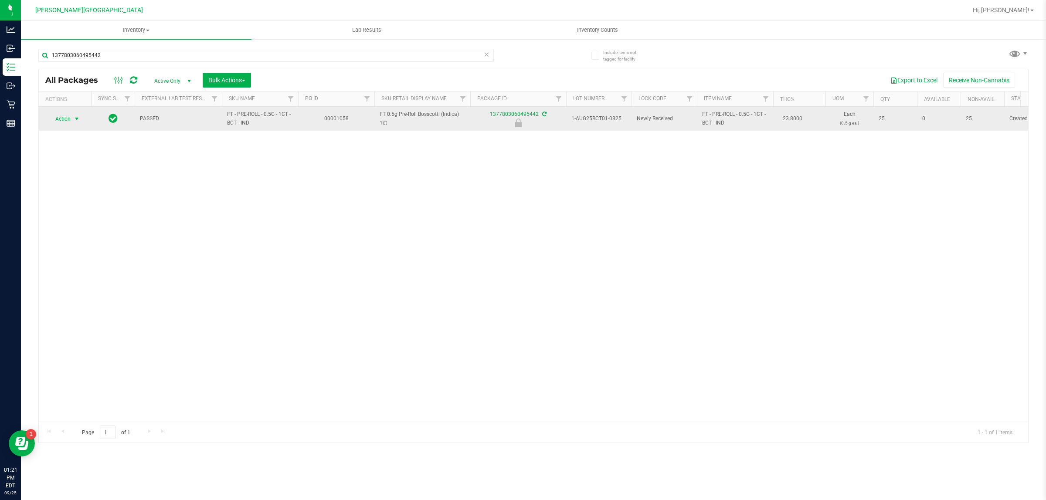
click at [57, 118] on span "Action" at bounding box center [60, 119] width 24 height 12
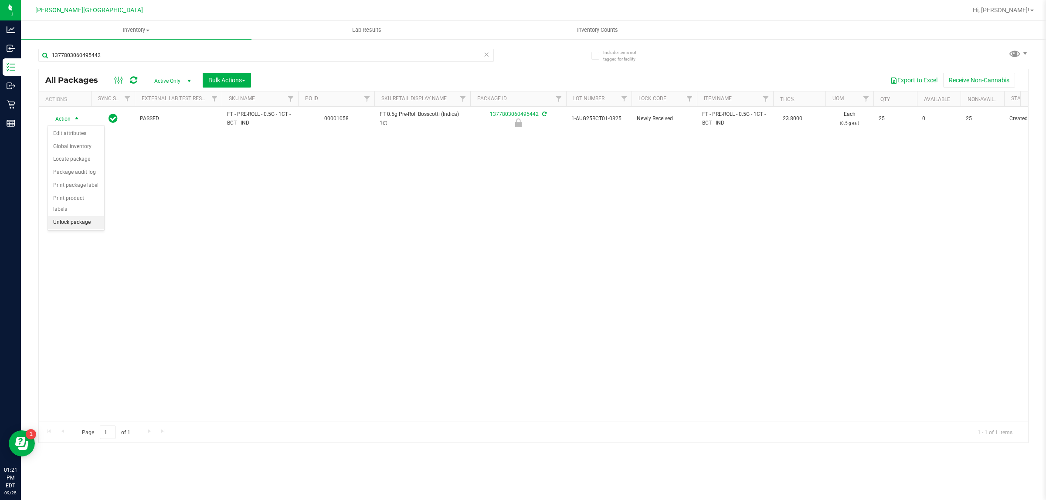
click at [63, 216] on li "Unlock package" at bounding box center [76, 222] width 56 height 13
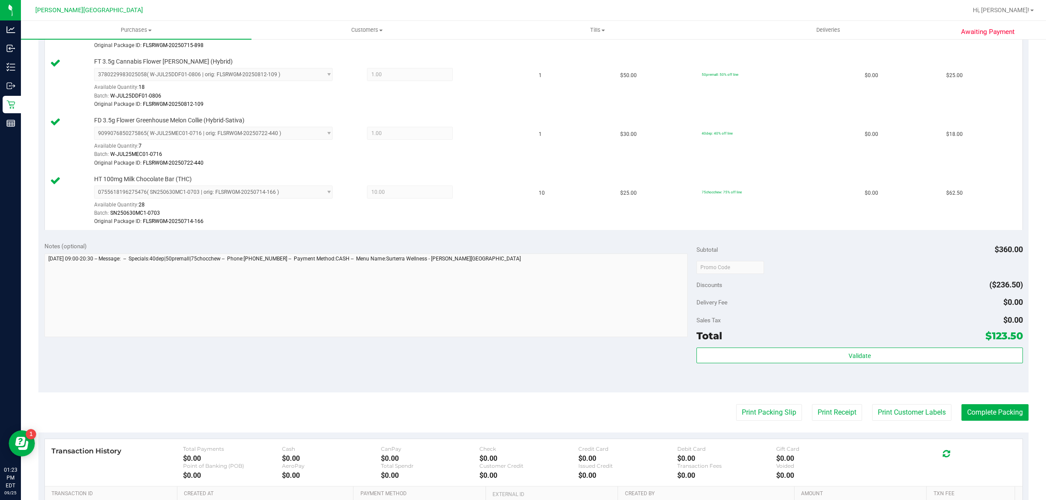
scroll to position [381, 0]
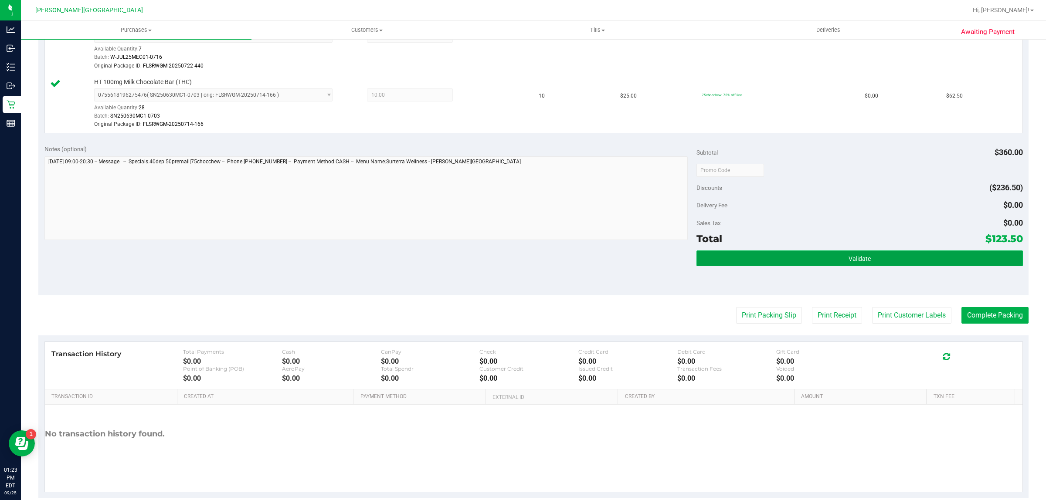
click at [815, 254] on button "Validate" at bounding box center [860, 259] width 326 height 16
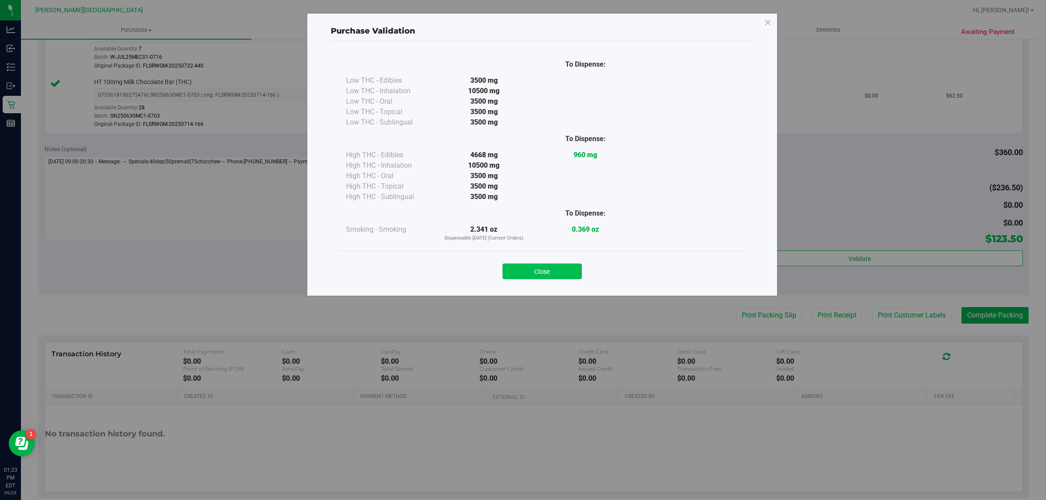
click at [532, 270] on button "Close" at bounding box center [542, 272] width 79 height 16
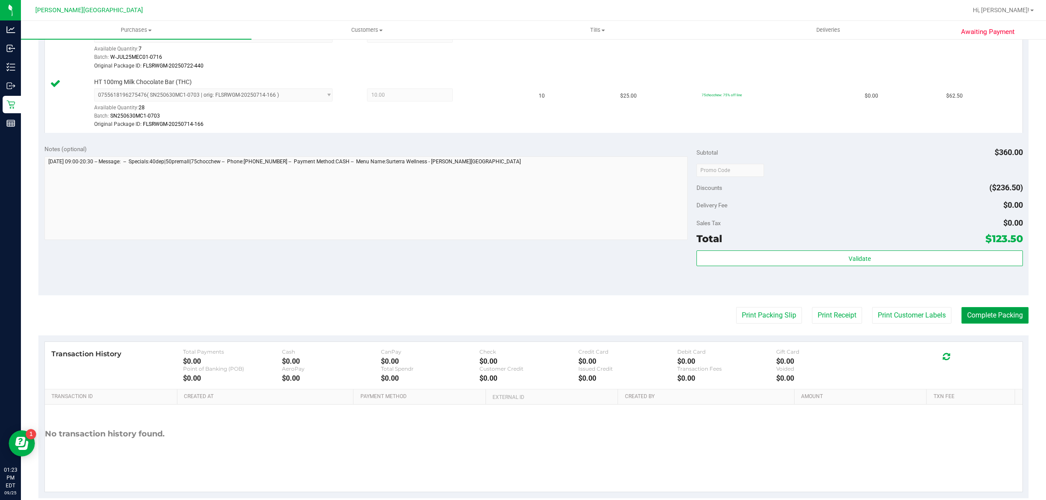
click at [979, 313] on button "Complete Packing" at bounding box center [995, 315] width 67 height 17
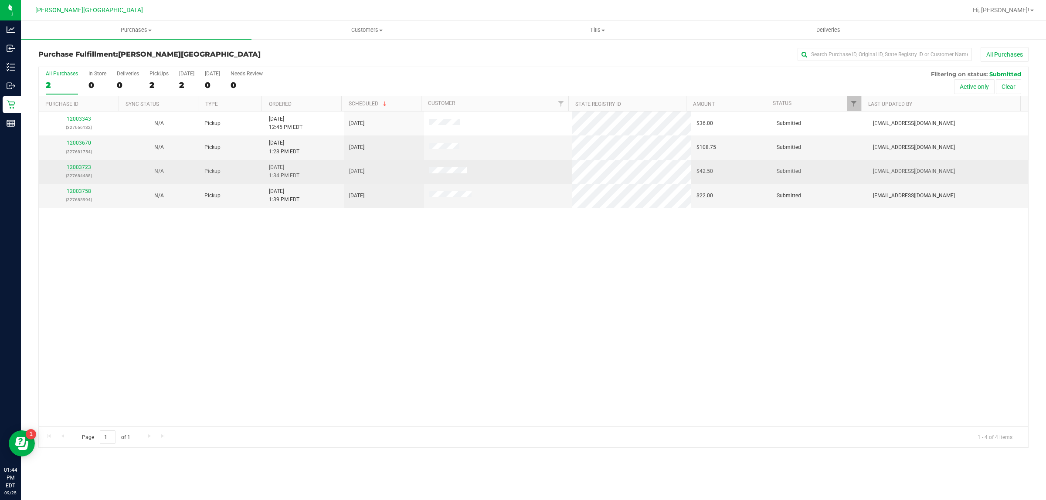
click at [85, 168] on link "12003723" at bounding box center [79, 167] width 24 height 6
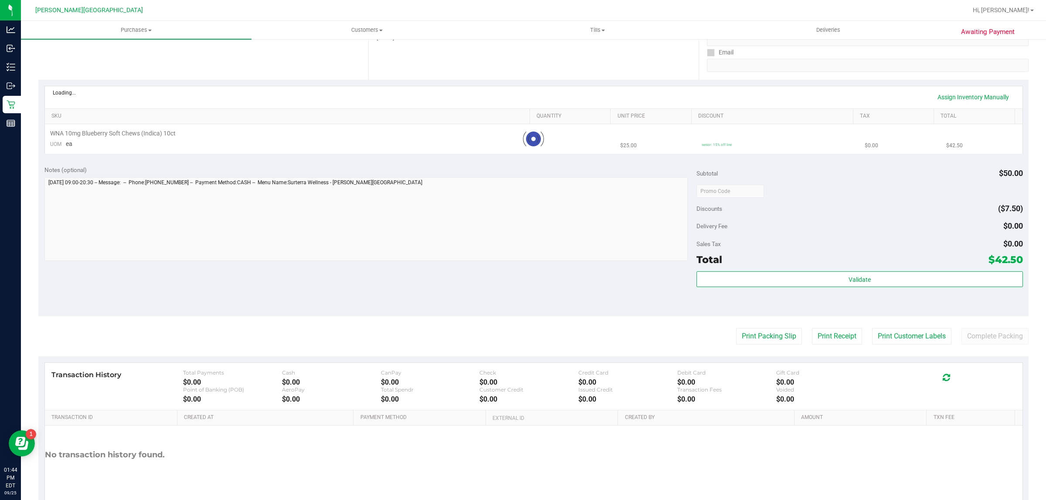
scroll to position [163, 0]
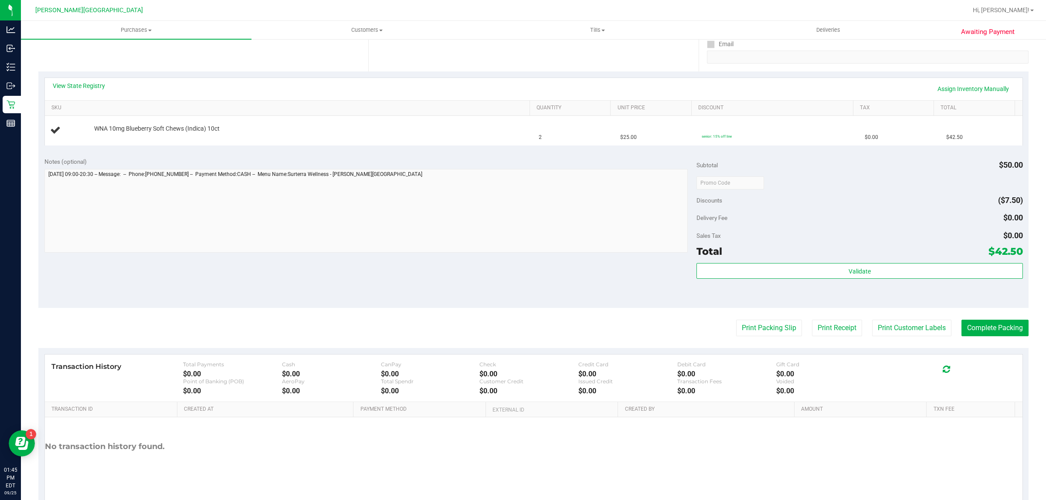
click at [740, 348] on purchase-details "Back Edit Purchase Cancel Purchase View Profile # 12003723 BioTrack ID: - Submi…" at bounding box center [533, 198] width 990 height 628
click at [742, 337] on button "Print Packing Slip" at bounding box center [769, 328] width 66 height 17
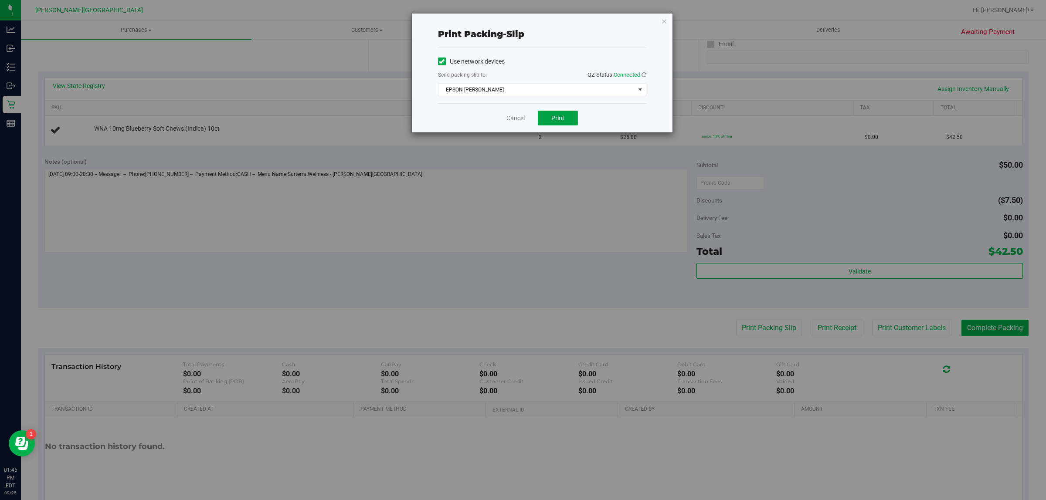
click at [558, 114] on button "Print" at bounding box center [558, 118] width 40 height 15
click at [519, 120] on link "Cancel" at bounding box center [516, 118] width 18 height 9
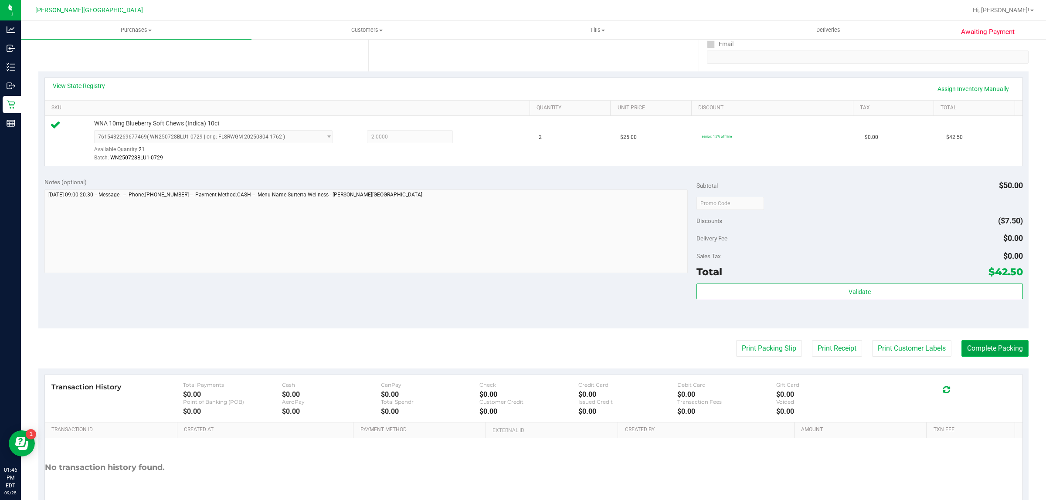
click at [966, 349] on button "Complete Packing" at bounding box center [995, 348] width 67 height 17
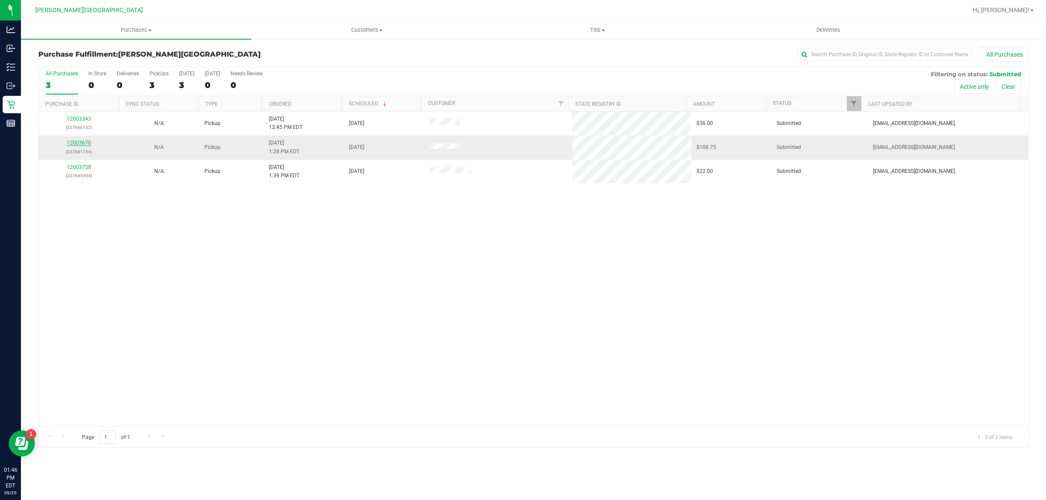
click at [77, 142] on link "12003670" at bounding box center [79, 143] width 24 height 6
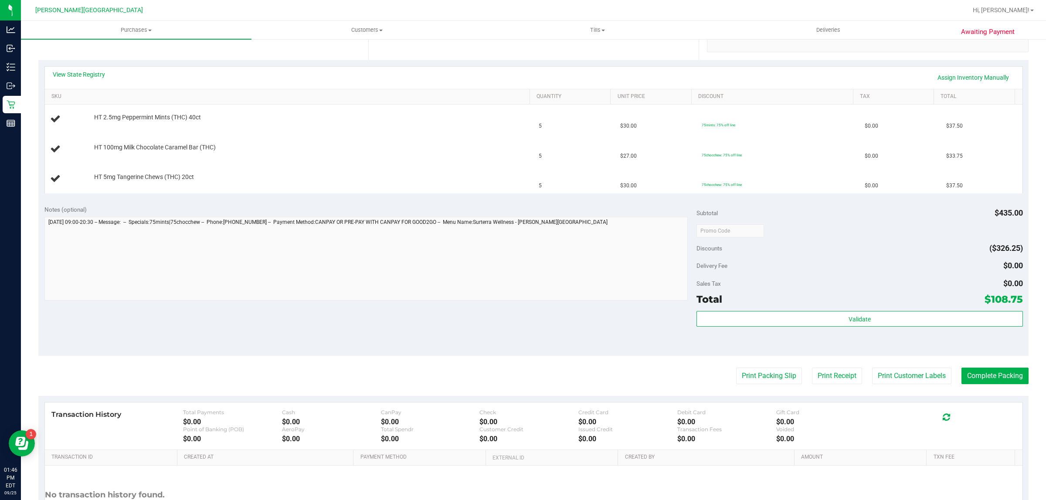
scroll to position [251, 0]
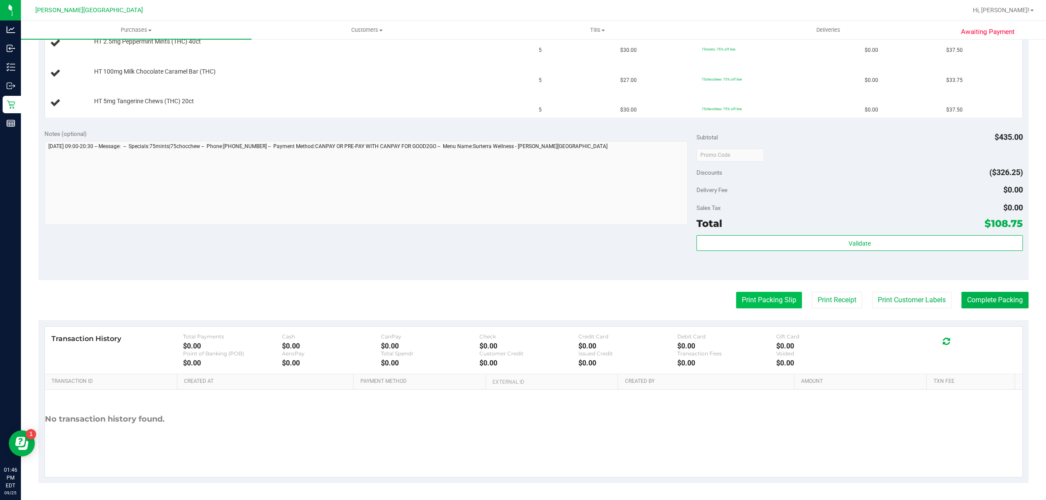
click at [757, 308] on button "Print Packing Slip" at bounding box center [769, 300] width 66 height 17
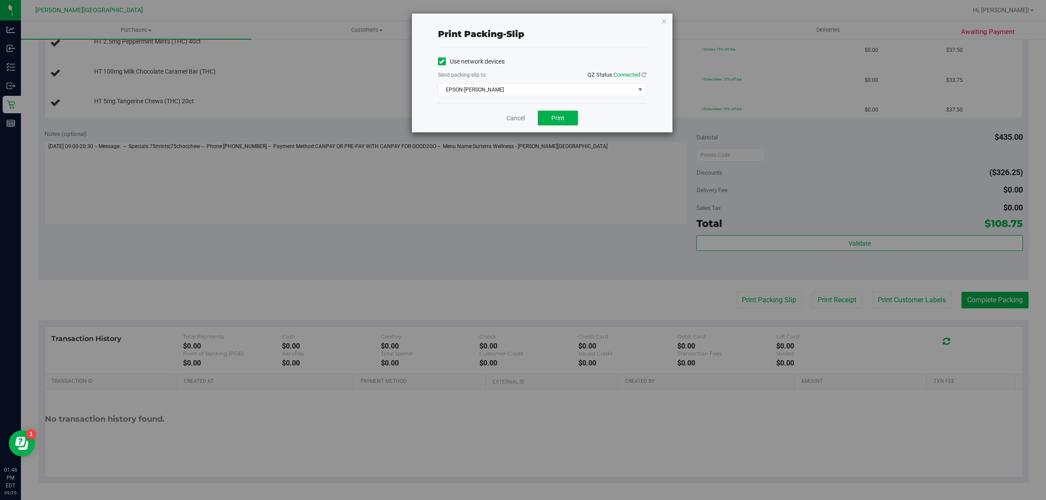
click at [585, 116] on div "Cancel Print" at bounding box center [542, 117] width 208 height 29
click at [574, 118] on button "Print" at bounding box center [558, 118] width 40 height 15
click at [514, 121] on link "Cancel" at bounding box center [516, 118] width 18 height 9
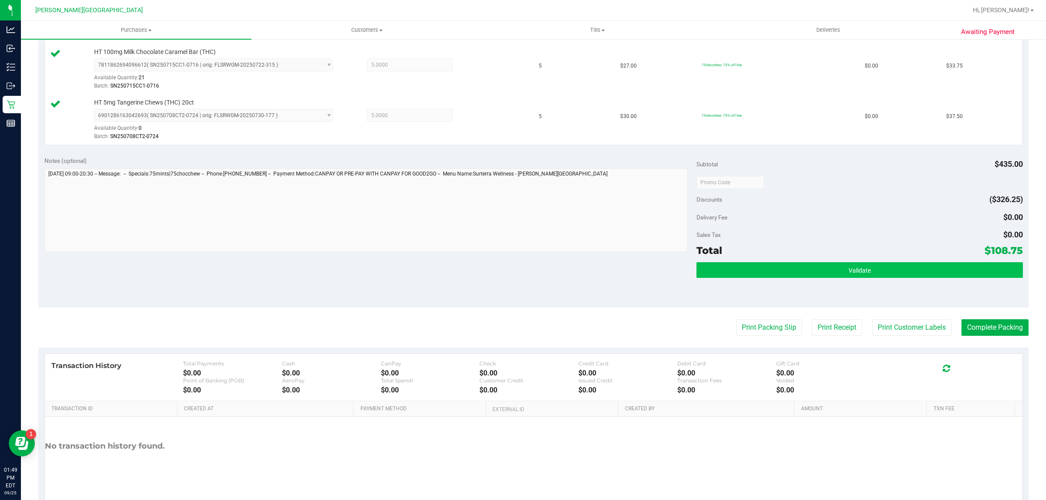
scroll to position [305, 0]
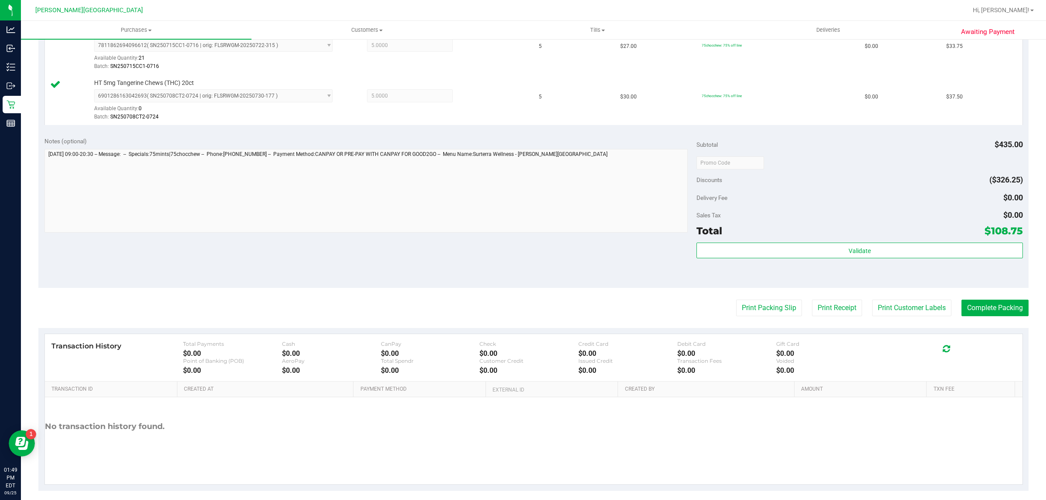
click at [757, 238] on div "Total $108.75" at bounding box center [860, 231] width 326 height 16
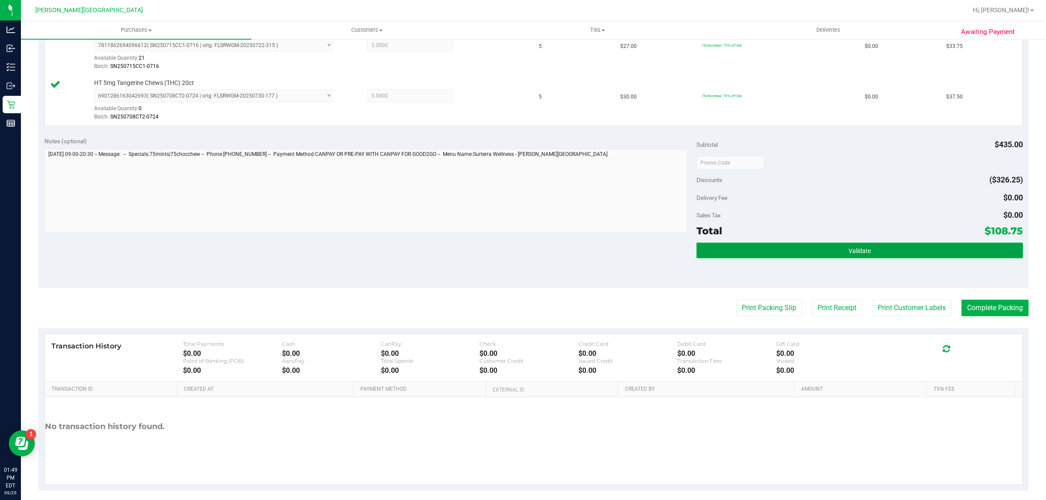
click at [738, 247] on button "Validate" at bounding box center [860, 251] width 326 height 16
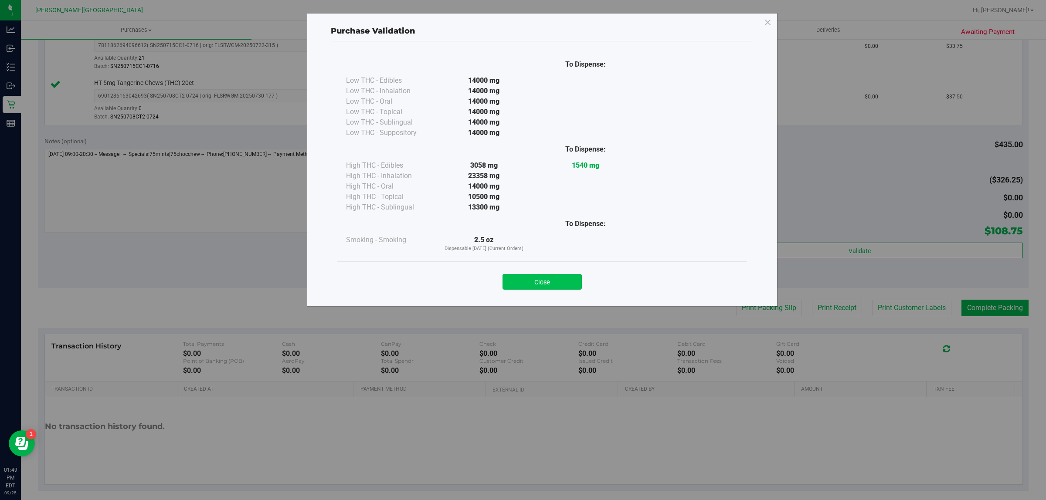
click at [578, 286] on button "Close" at bounding box center [542, 282] width 79 height 16
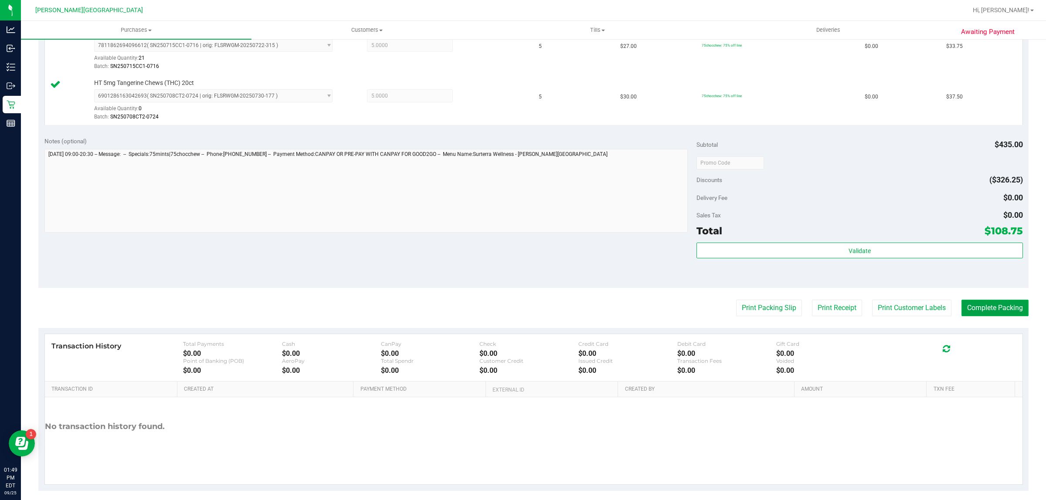
click at [978, 309] on button "Complete Packing" at bounding box center [995, 308] width 67 height 17
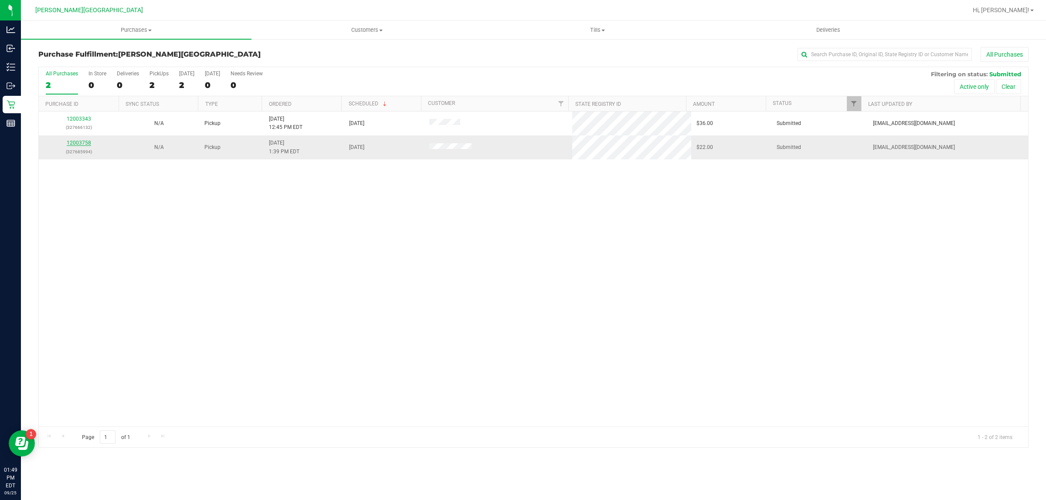
click at [78, 146] on link "12003758" at bounding box center [79, 143] width 24 height 6
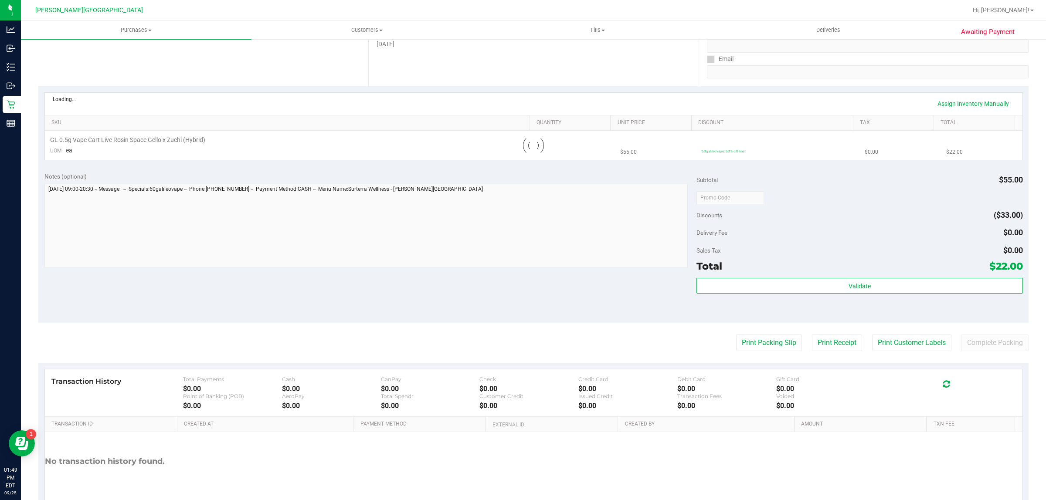
scroll to position [163, 0]
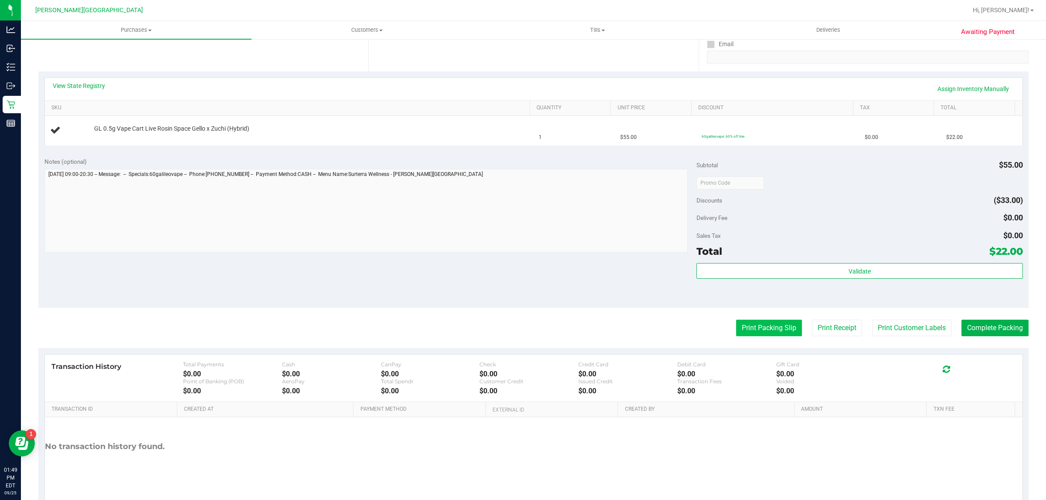
click at [779, 326] on button "Print Packing Slip" at bounding box center [769, 328] width 66 height 17
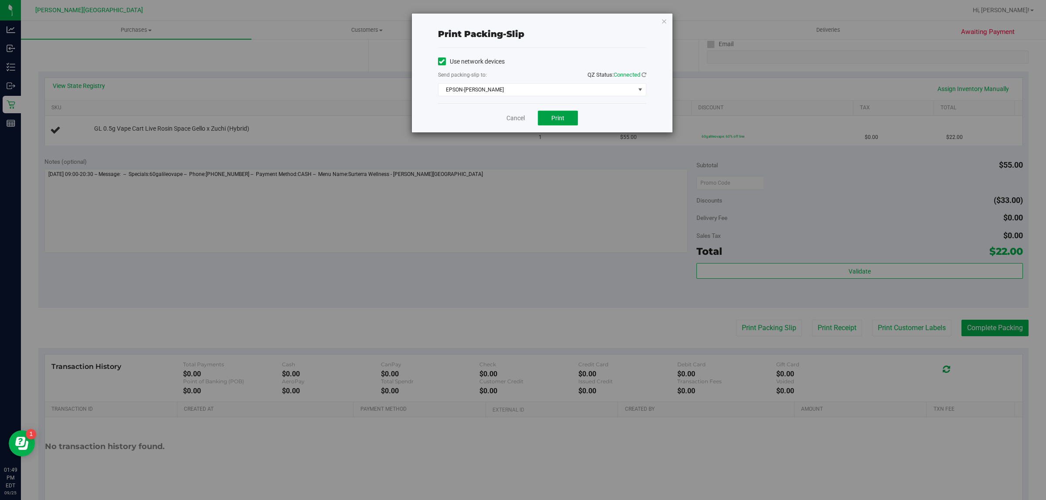
click at [570, 119] on button "Print" at bounding box center [558, 118] width 40 height 15
click at [508, 120] on link "Cancel" at bounding box center [516, 118] width 18 height 9
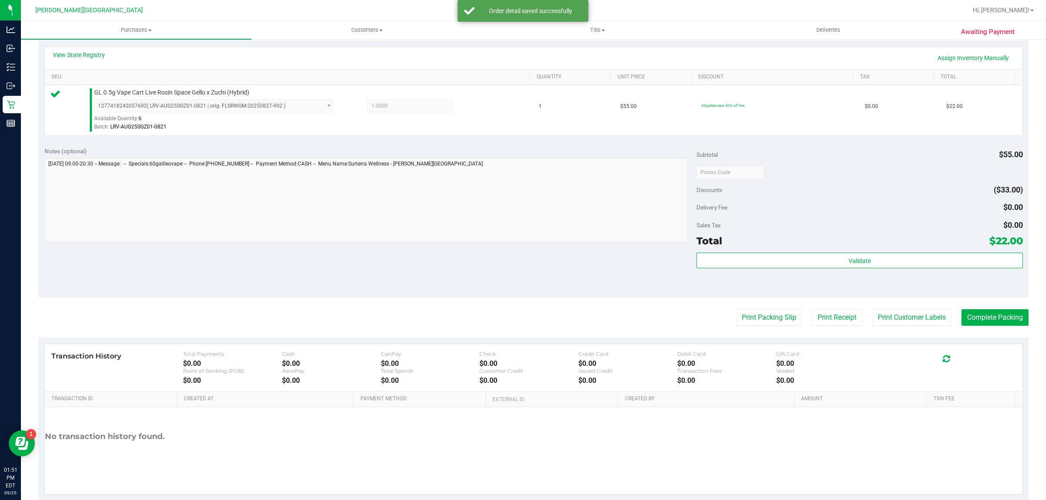
scroll to position [212, 0]
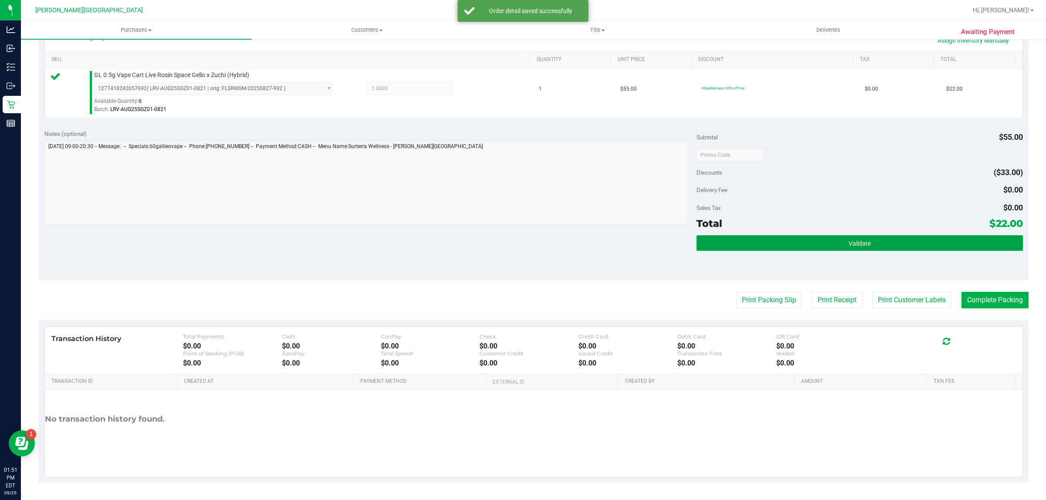
click at [724, 235] on button "Validate" at bounding box center [860, 243] width 326 height 16
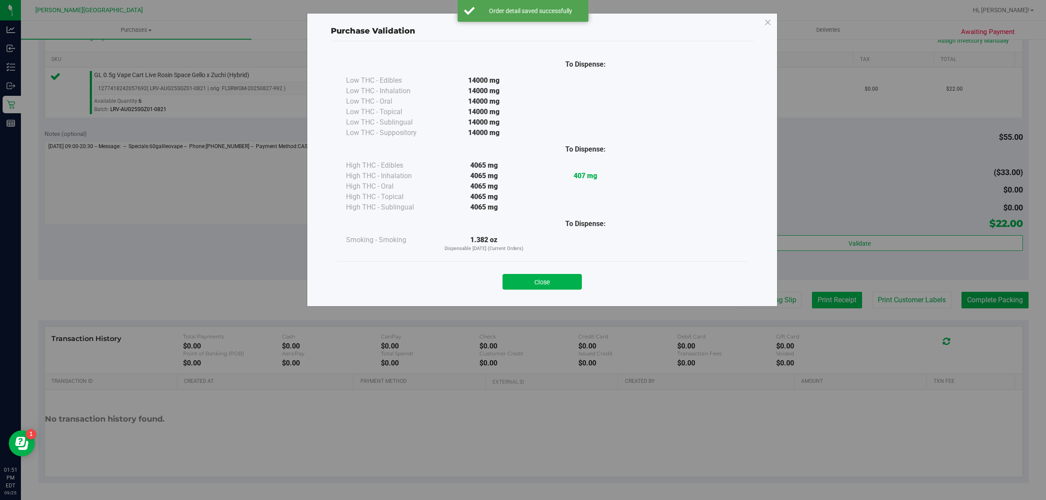
drag, startPoint x: 550, startPoint y: 279, endPoint x: 829, endPoint y: 304, distance: 280.5
click at [550, 279] on button "Close" at bounding box center [542, 282] width 79 height 16
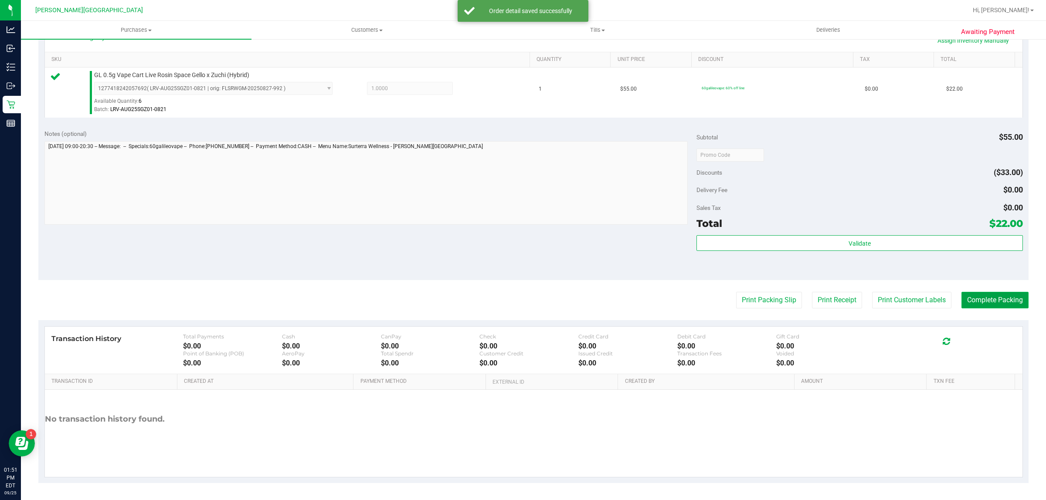
click at [969, 308] on button "Complete Packing" at bounding box center [995, 300] width 67 height 17
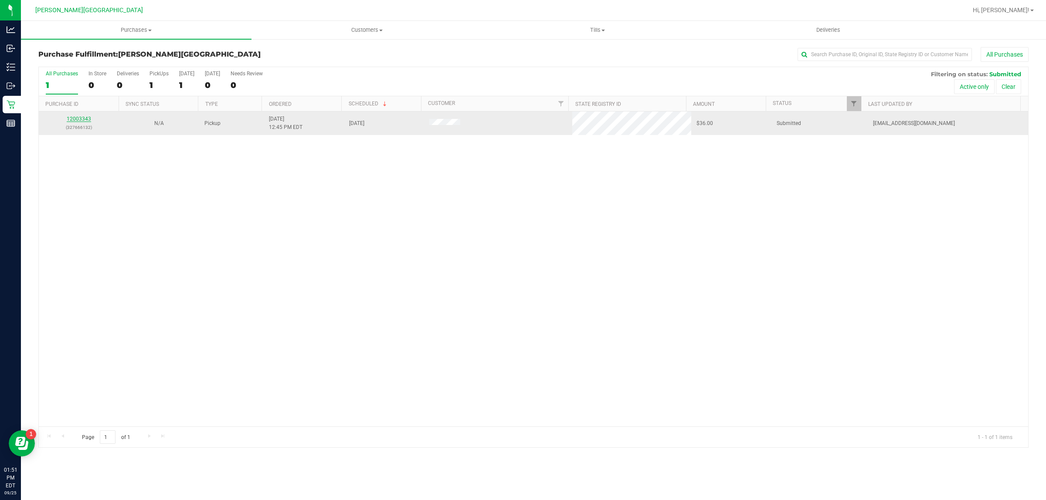
click at [85, 121] on link "12003343" at bounding box center [79, 119] width 24 height 6
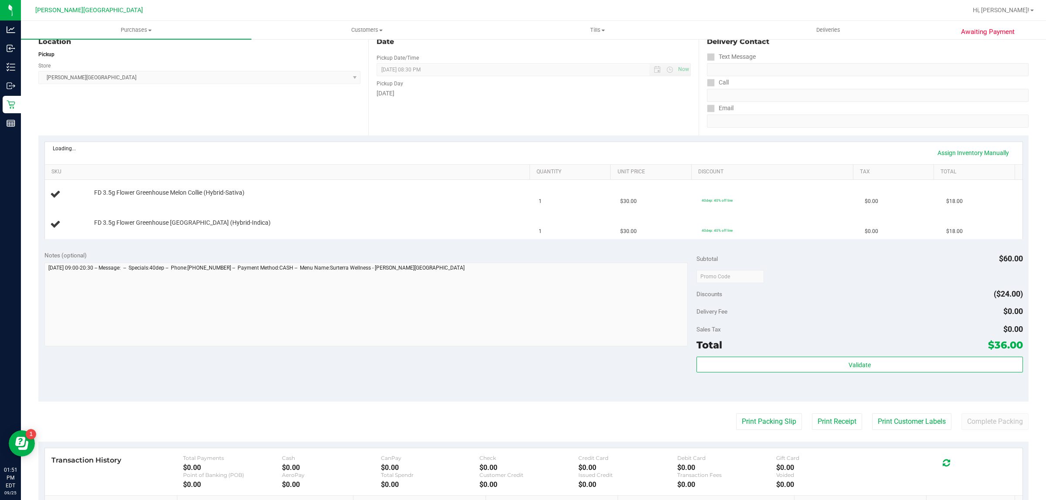
scroll to position [109, 0]
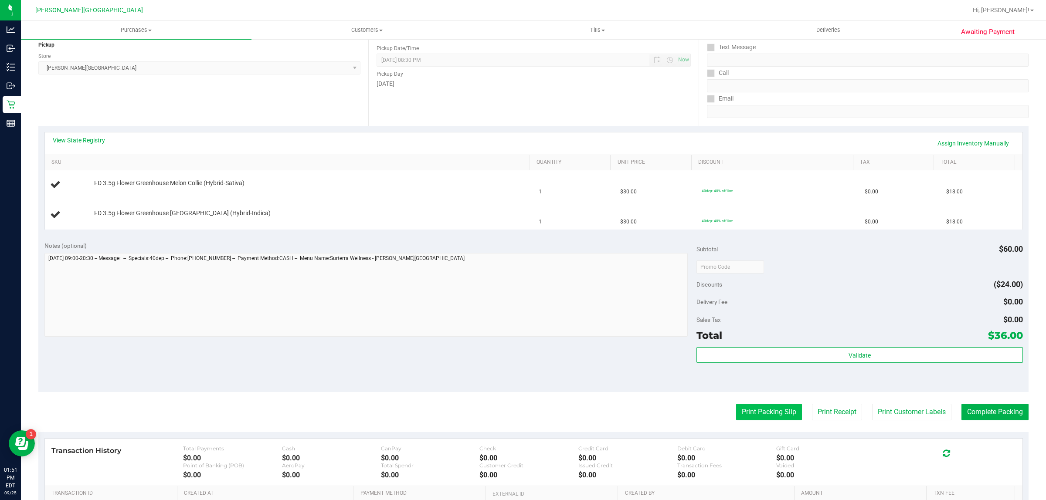
click at [765, 415] on button "Print Packing Slip" at bounding box center [769, 412] width 66 height 17
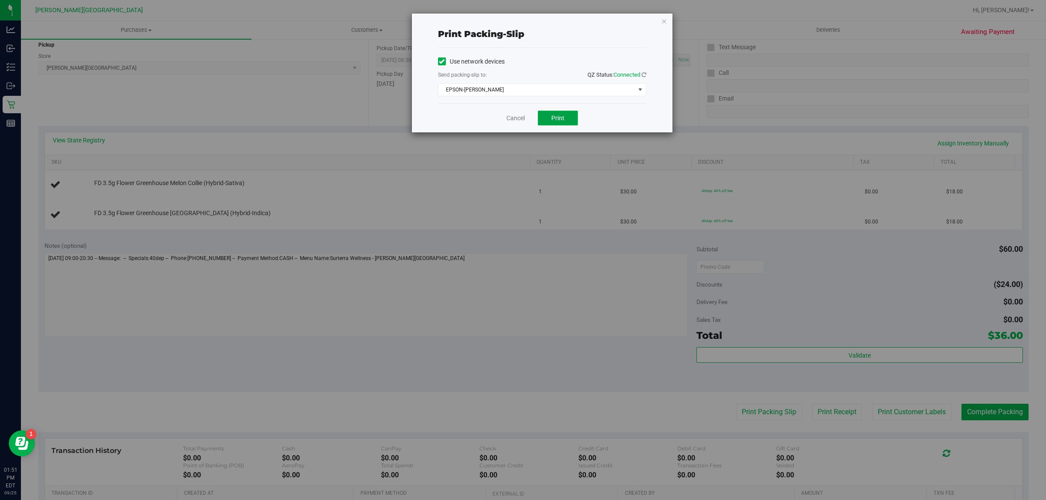
click at [570, 119] on button "Print" at bounding box center [558, 118] width 40 height 15
click at [519, 116] on link "Cancel" at bounding box center [516, 118] width 18 height 9
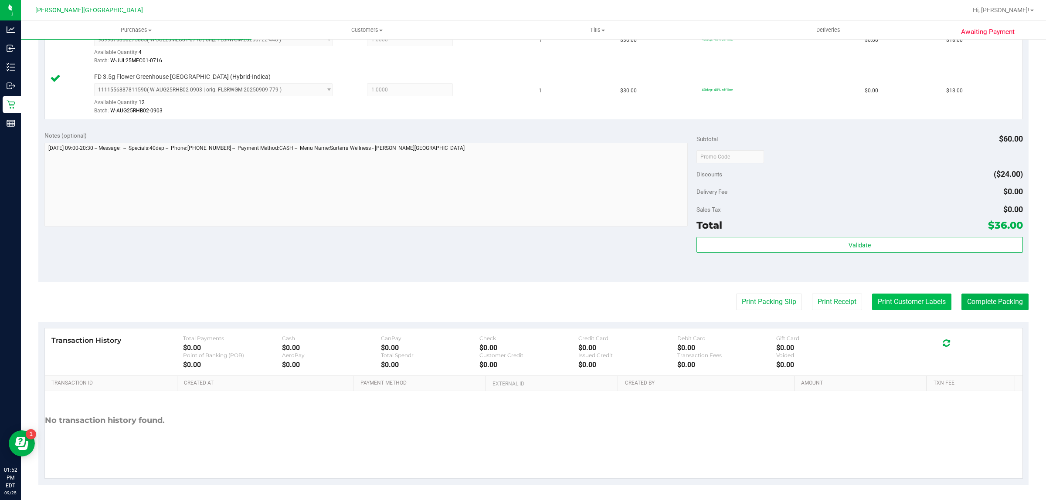
scroll to position [262, 0]
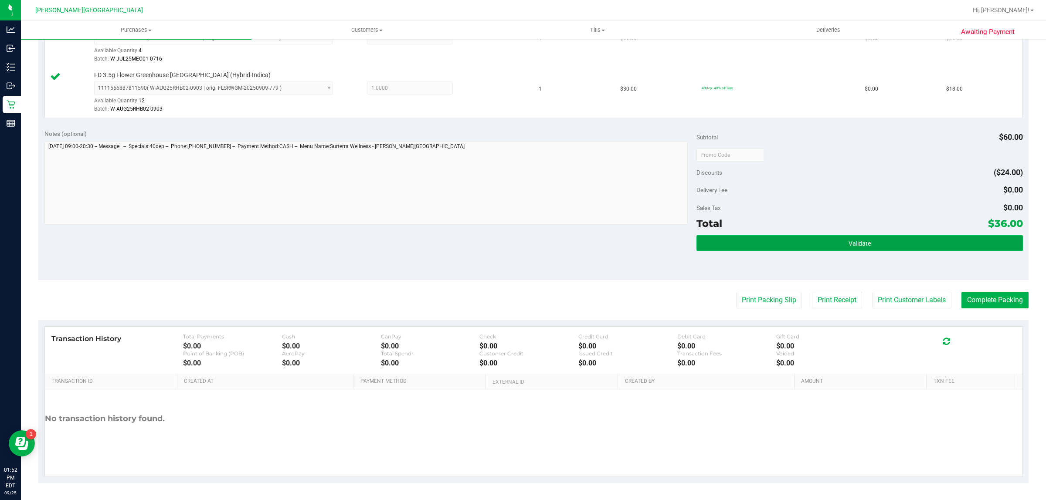
click at [867, 239] on button "Validate" at bounding box center [860, 243] width 326 height 16
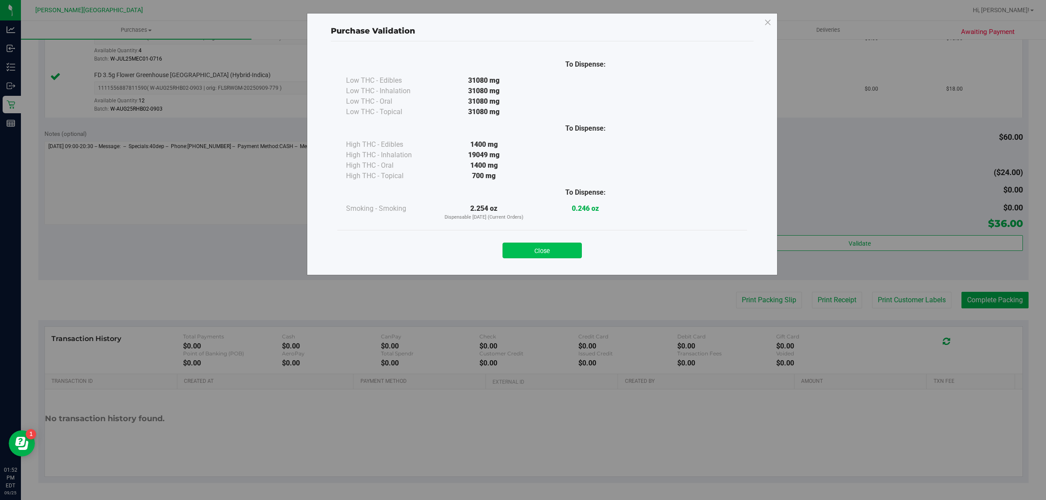
click at [540, 253] on button "Close" at bounding box center [542, 251] width 79 height 16
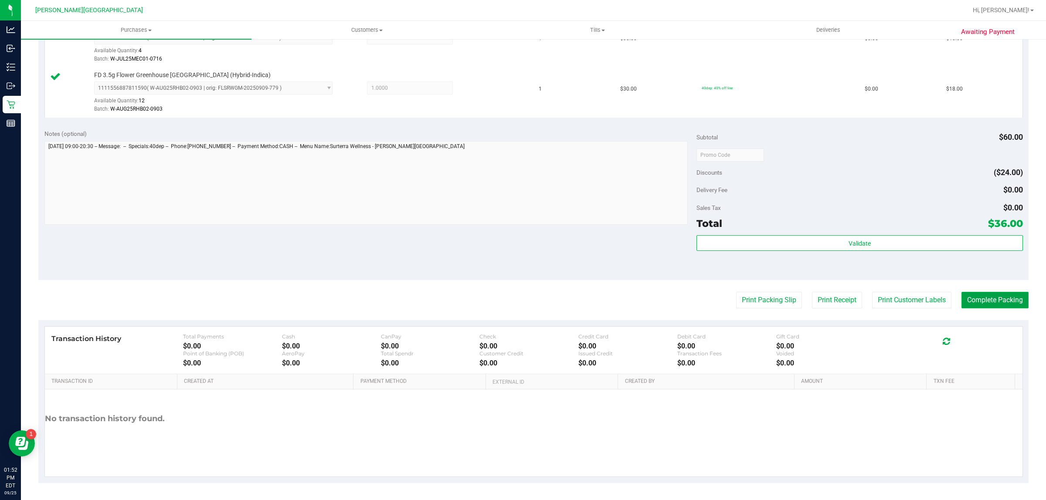
click at [990, 294] on button "Complete Packing" at bounding box center [995, 300] width 67 height 17
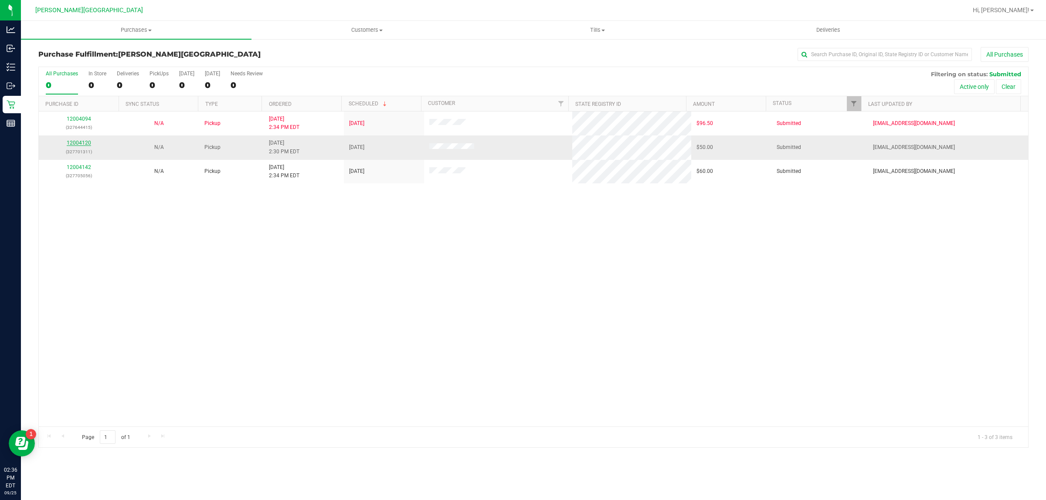
click at [74, 146] on link "12004120" at bounding box center [79, 143] width 24 height 6
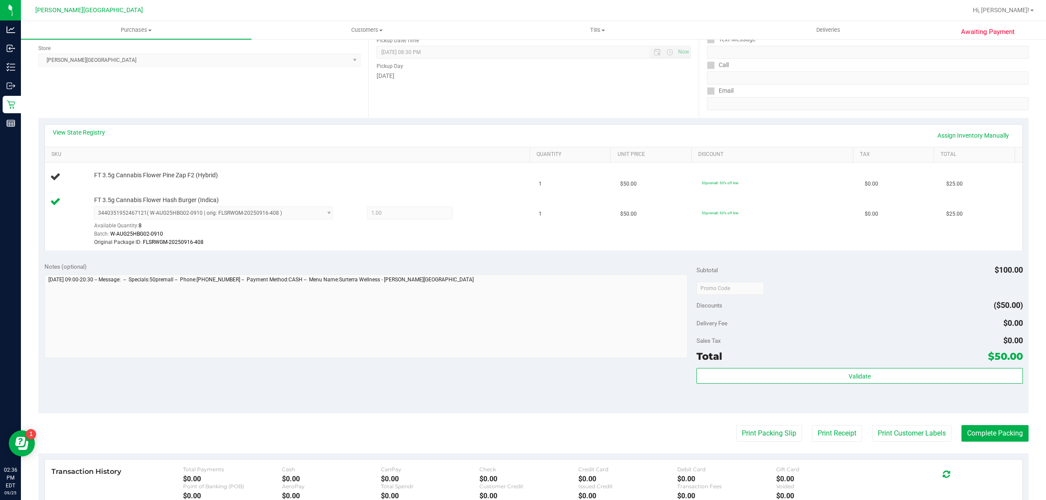
scroll to position [163, 0]
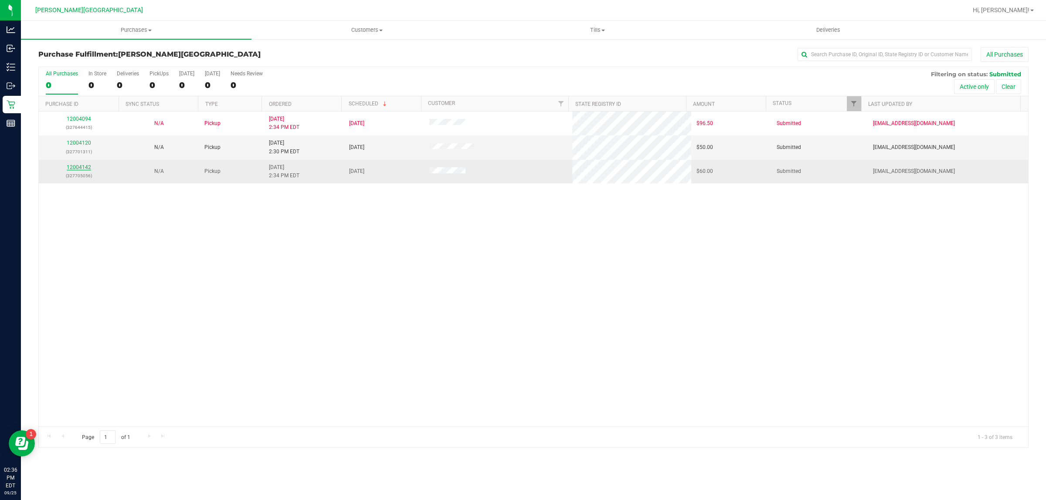
click at [75, 166] on link "12004142" at bounding box center [79, 167] width 24 height 6
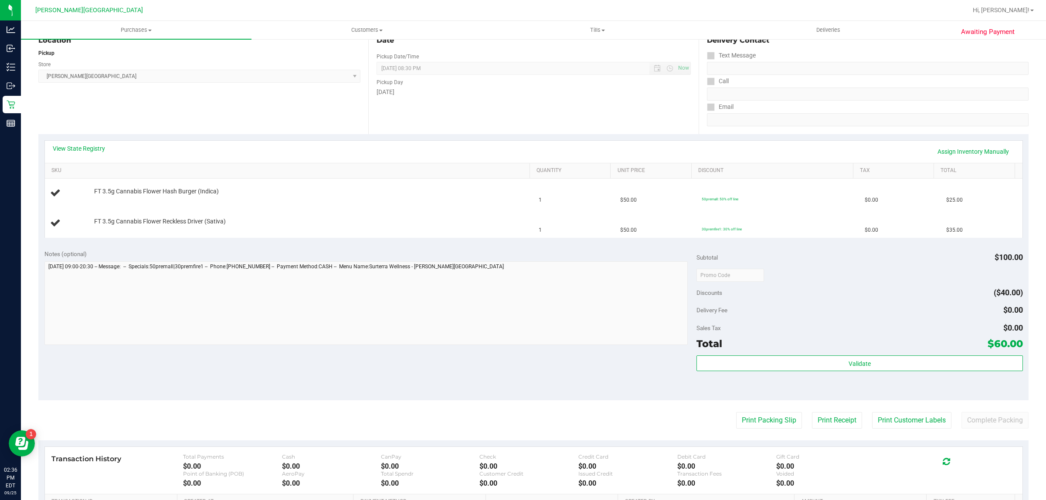
scroll to position [109, 0]
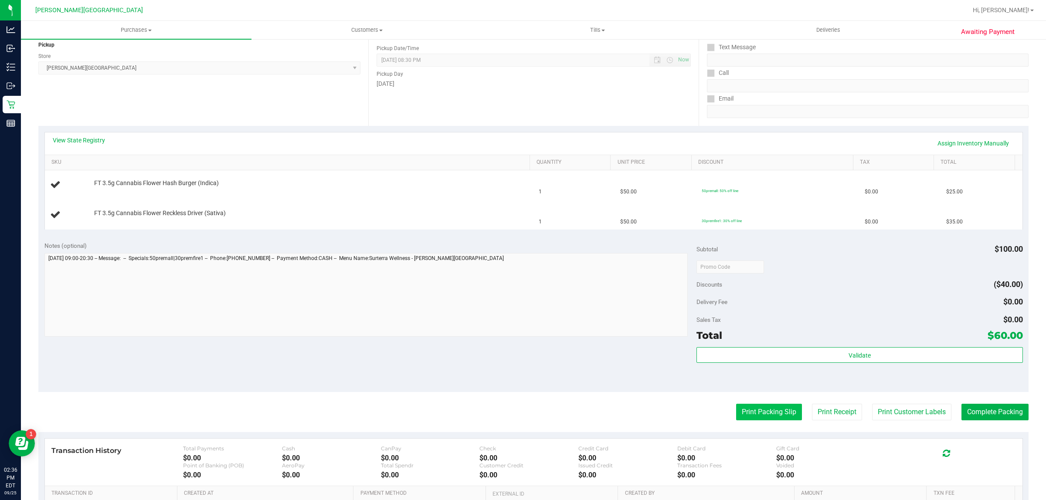
click at [736, 410] on button "Print Packing Slip" at bounding box center [769, 412] width 66 height 17
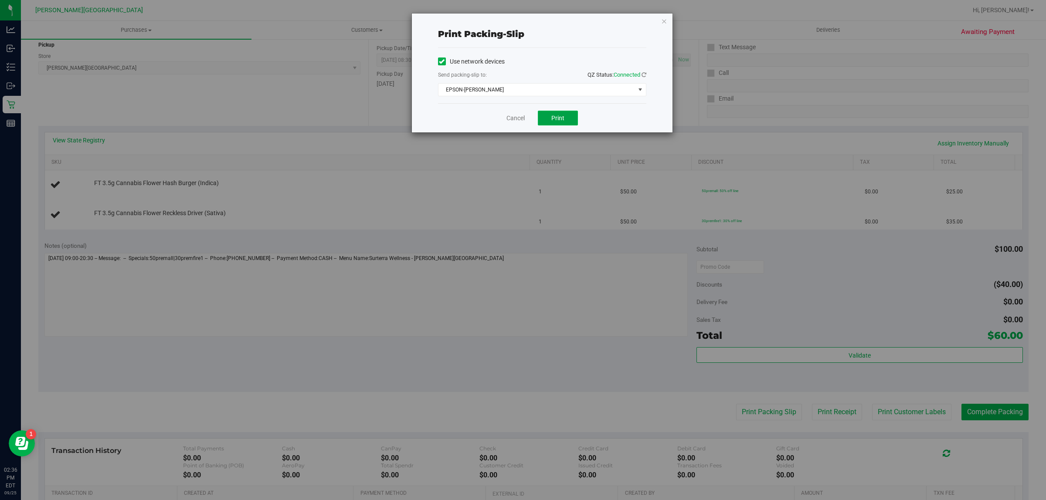
click at [570, 121] on button "Print" at bounding box center [558, 118] width 40 height 15
click at [513, 118] on link "Cancel" at bounding box center [516, 118] width 18 height 9
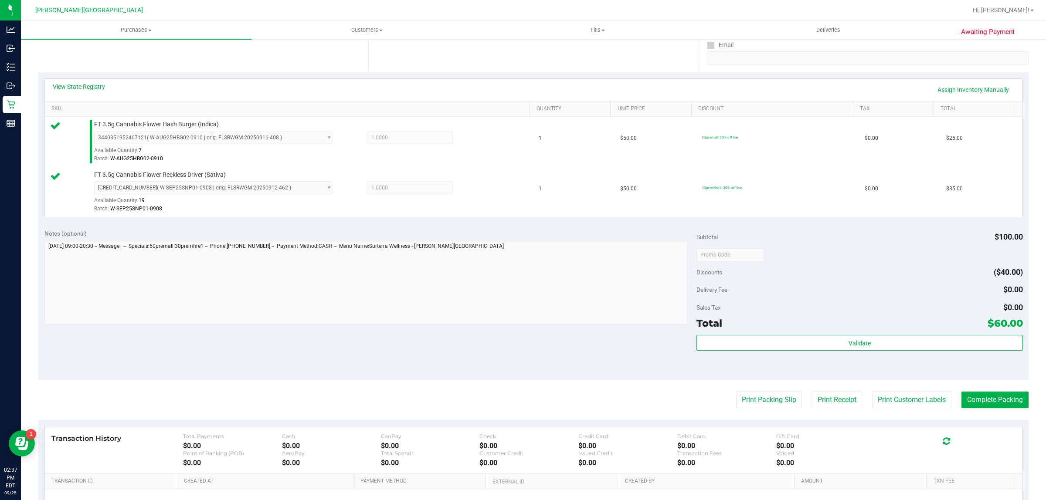
scroll to position [262, 0]
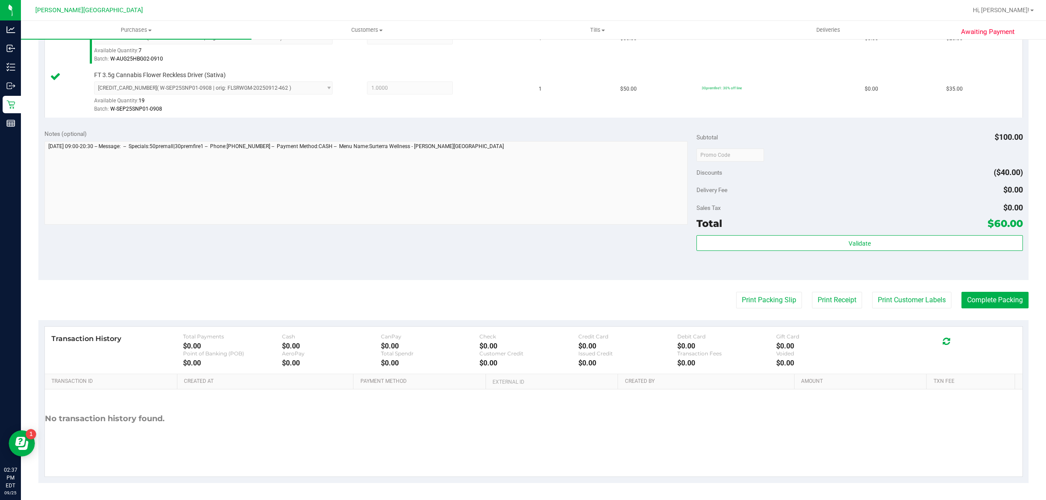
click at [765, 229] on div "Total $60.00" at bounding box center [860, 224] width 326 height 16
click at [761, 231] on div "Total $60.00" at bounding box center [860, 224] width 326 height 16
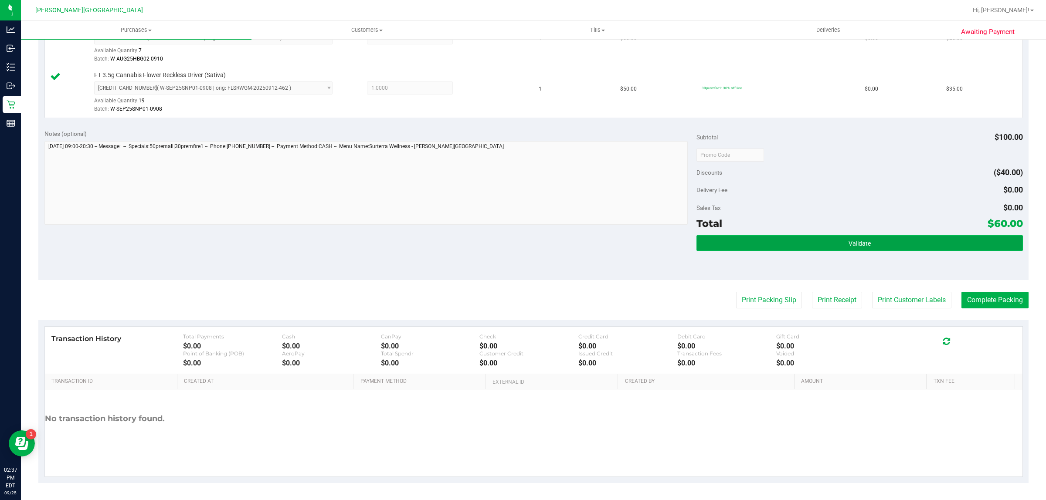
click at [755, 243] on button "Validate" at bounding box center [860, 243] width 326 height 16
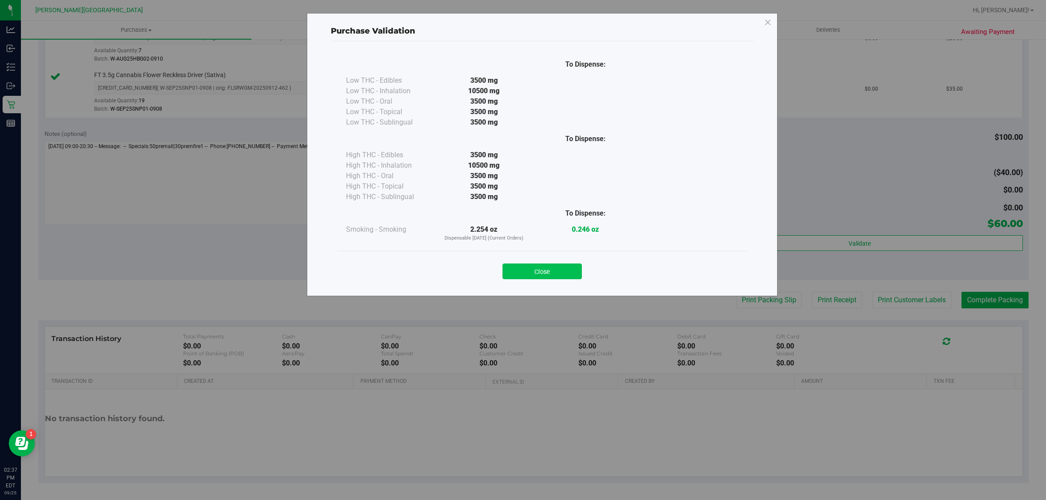
click at [552, 267] on button "Close" at bounding box center [542, 272] width 79 height 16
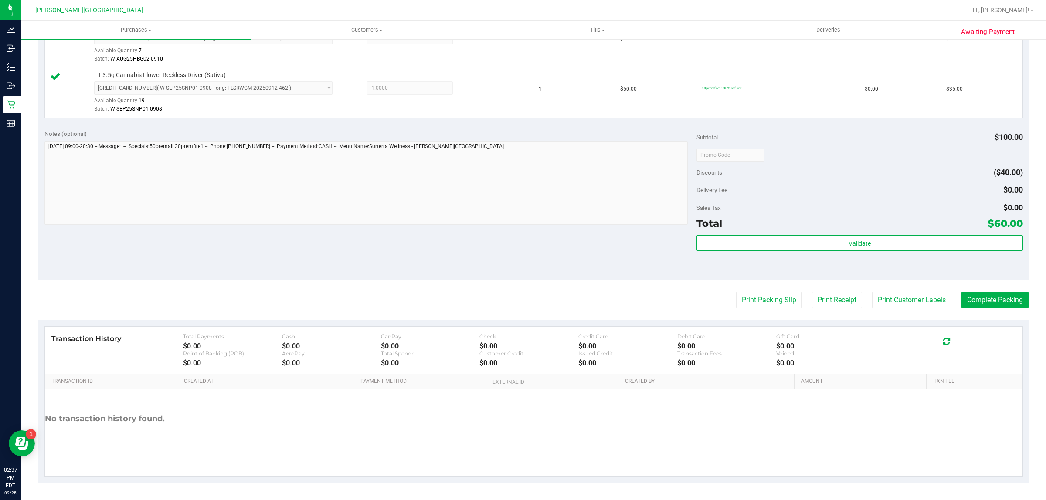
click at [984, 311] on purchase-details "Back Edit Purchase Cancel Purchase View Profile # 12004142 BioTrack ID: - Submi…" at bounding box center [533, 134] width 990 height 699
click at [981, 303] on button "Complete Packing" at bounding box center [995, 300] width 67 height 17
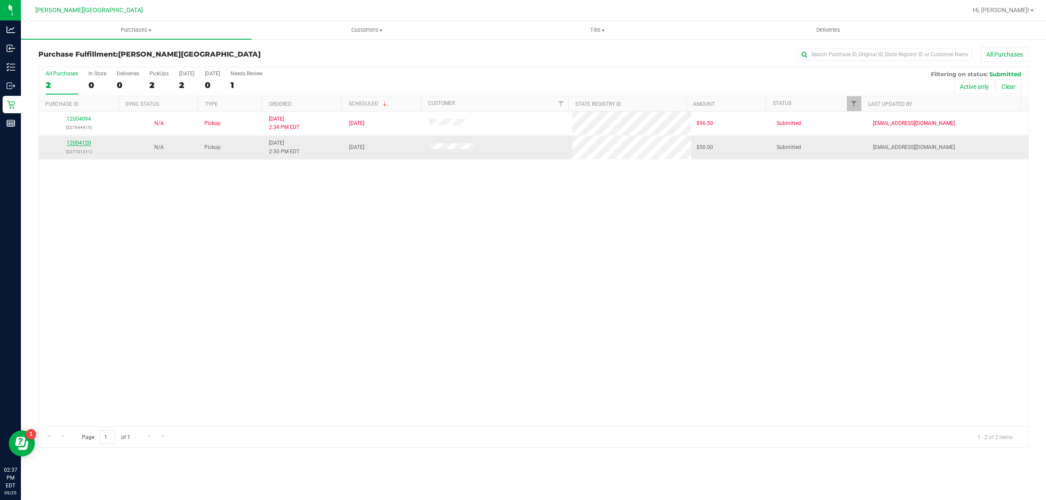
click at [73, 143] on link "12004120" at bounding box center [79, 143] width 24 height 6
click at [203, 235] on div "12004094 (327644415) N/A Pickup [DATE] 2:34 PM EDT 9/25/2025 $96.50 Submitted […" at bounding box center [533, 269] width 989 height 315
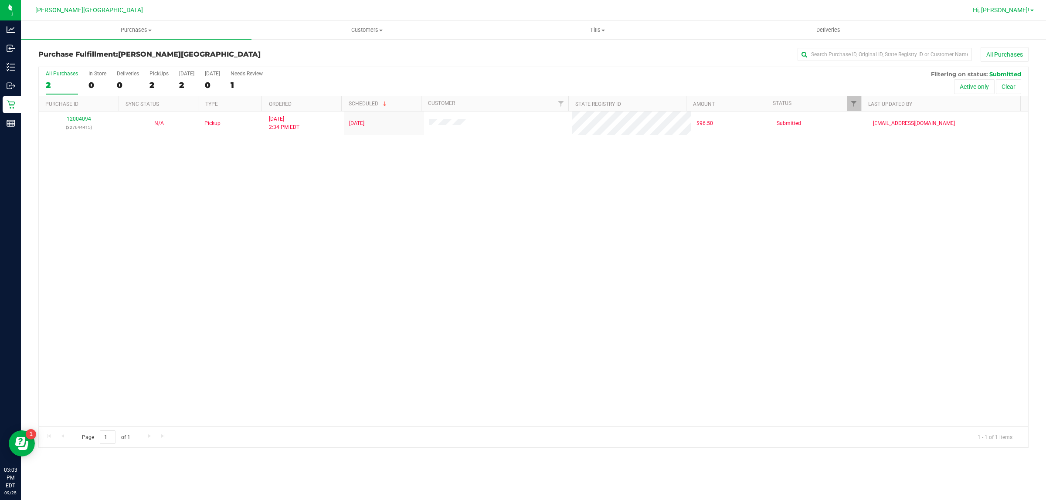
click at [1029, 11] on span "Hi, [PERSON_NAME]!" at bounding box center [1001, 10] width 57 height 7
click at [1018, 7] on span "Hi, [PERSON_NAME]!" at bounding box center [1001, 10] width 57 height 7
click at [1005, 76] on span "Sign Out" at bounding box center [1000, 77] width 25 height 9
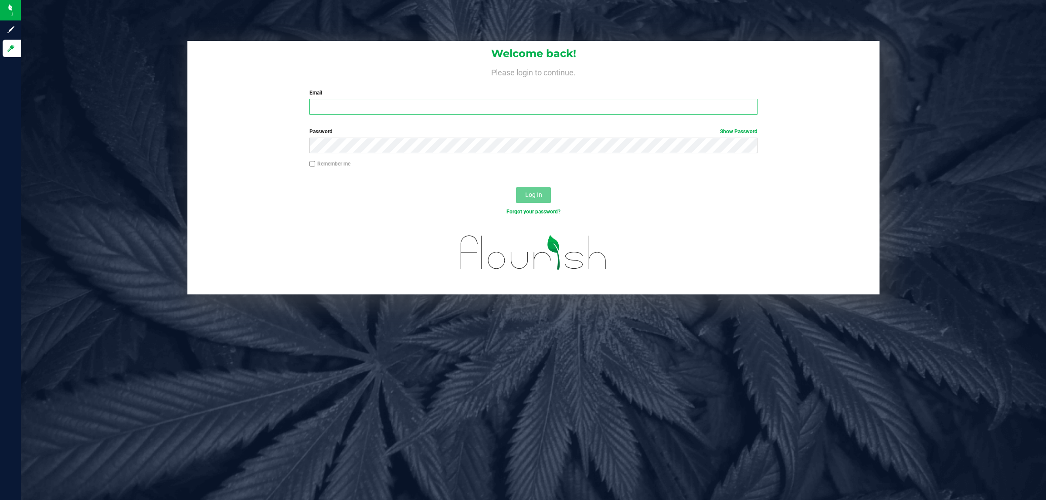
click at [428, 105] on input "Email" at bounding box center [533, 107] width 449 height 16
type input "[EMAIL_ADDRESS][DOMAIN_NAME]"
click at [516, 187] on button "Log In" at bounding box center [533, 195] width 35 height 16
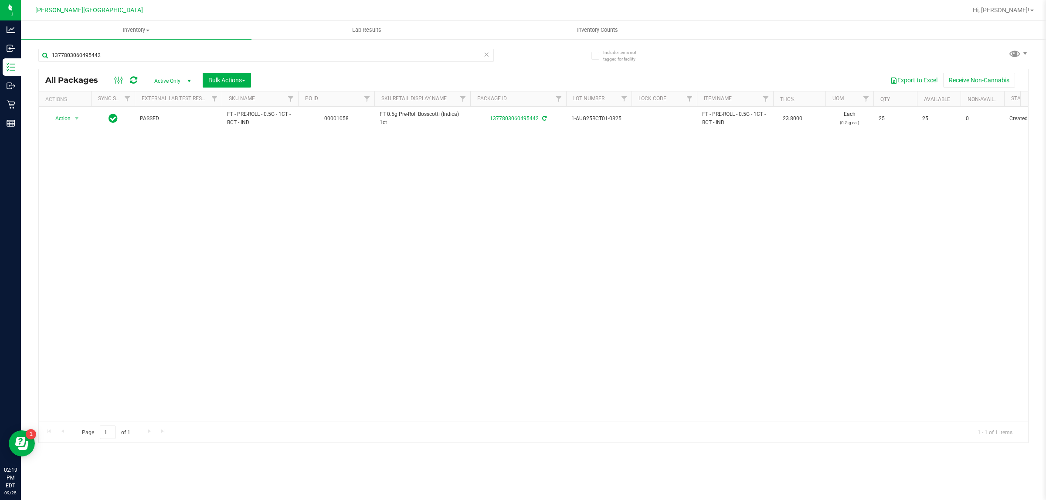
click at [206, 177] on div "Action Action Adjust qty Create package Edit attributes Global inventory Locate…" at bounding box center [533, 264] width 989 height 315
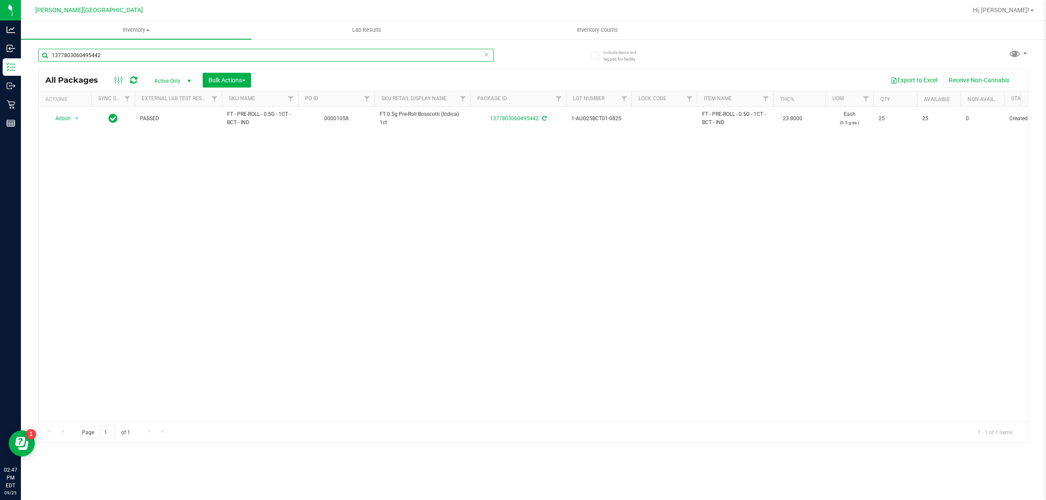
drag, startPoint x: 122, startPoint y: 56, endPoint x: 44, endPoint y: 54, distance: 78.0
click at [44, 54] on input "1377803060495442" at bounding box center [266, 55] width 456 height 13
type input "5535004099841627"
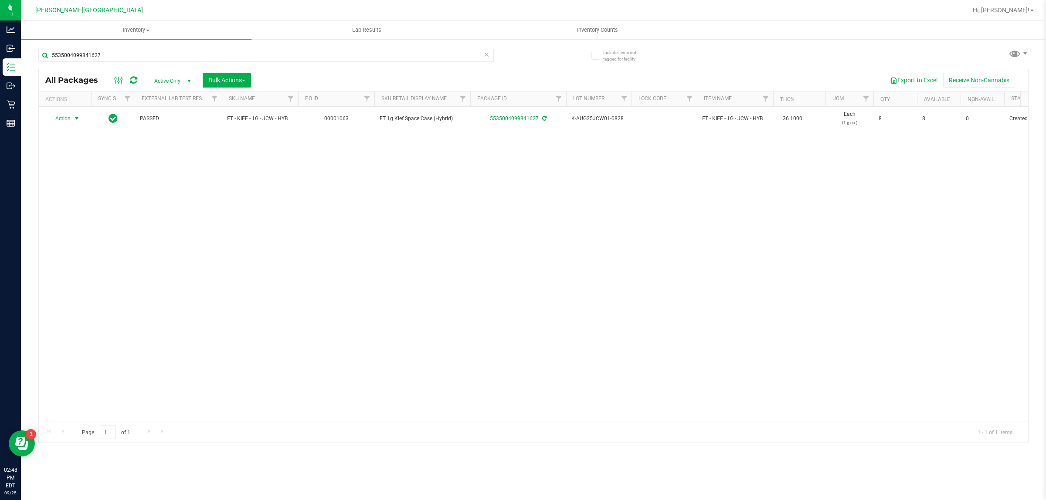
click at [64, 119] on span "Action" at bounding box center [60, 118] width 24 height 12
click at [60, 197] on li "Lock package" at bounding box center [82, 198] width 68 height 13
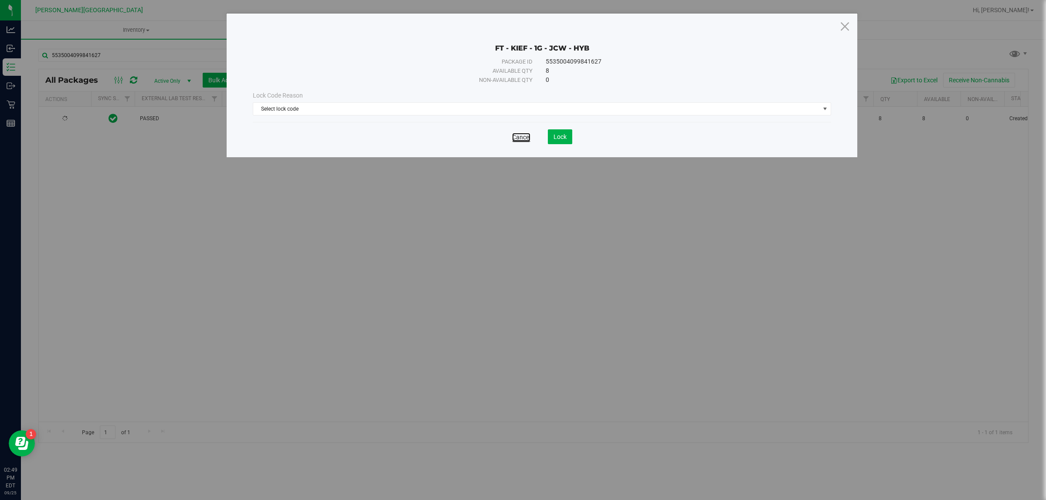
click at [521, 139] on link "Cancel" at bounding box center [521, 137] width 18 height 9
